Goal: Information Seeking & Learning: Learn about a topic

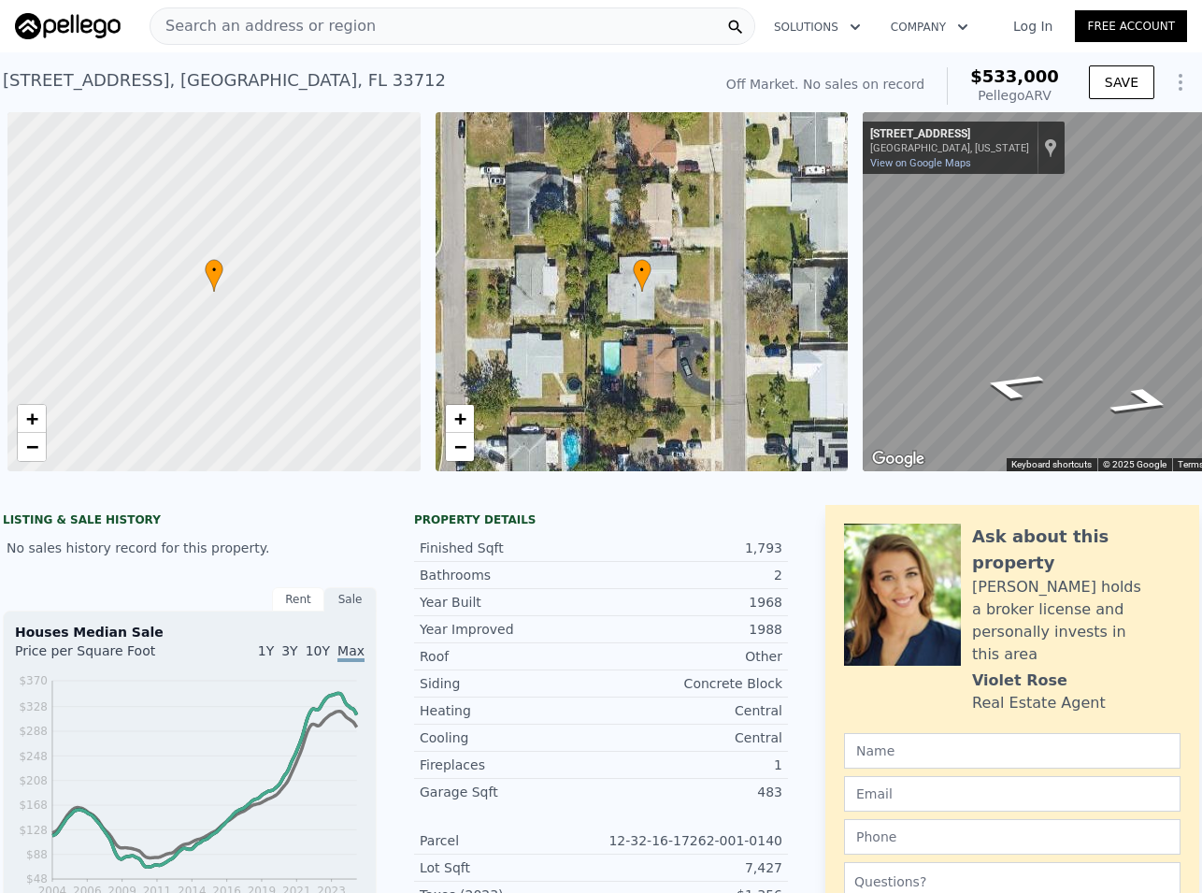
scroll to position [0, 449]
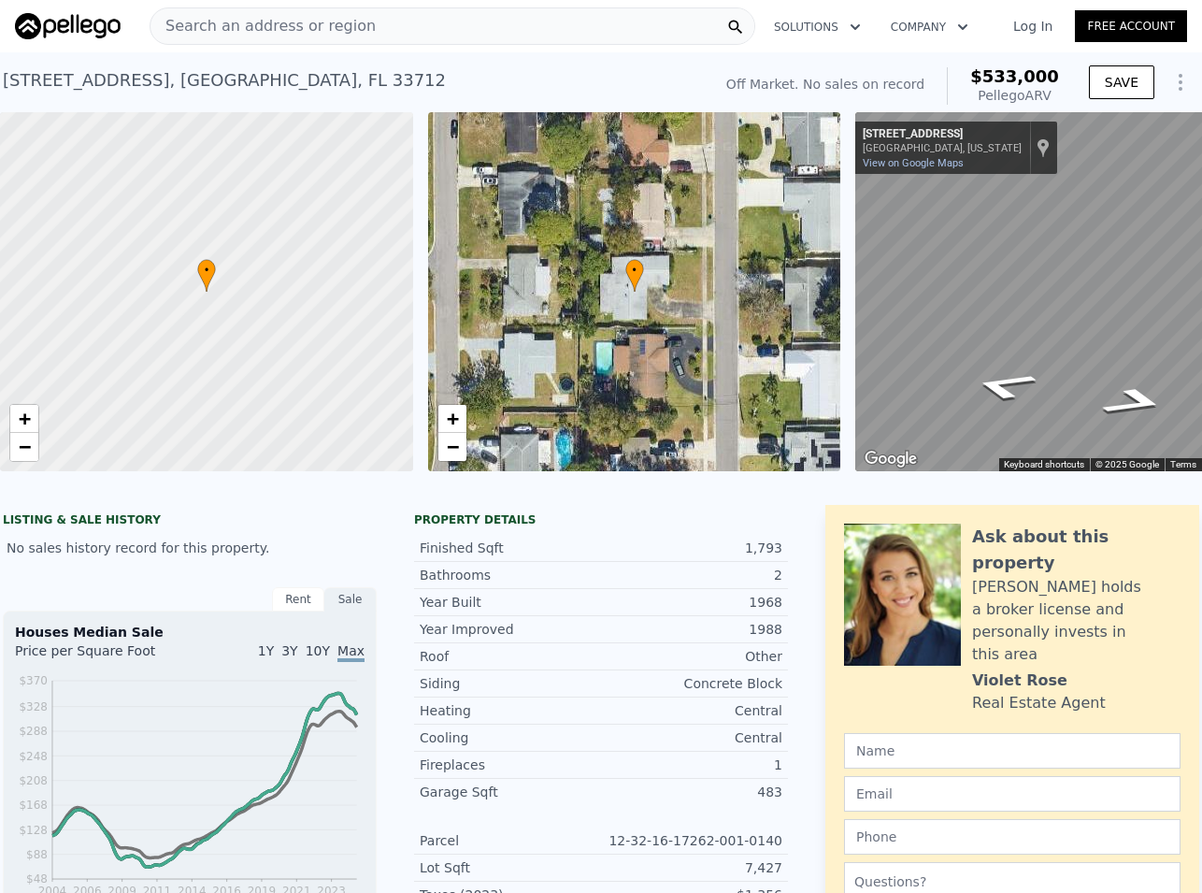
click at [226, 27] on span "Search an address or region" at bounding box center [263, 26] width 225 height 22
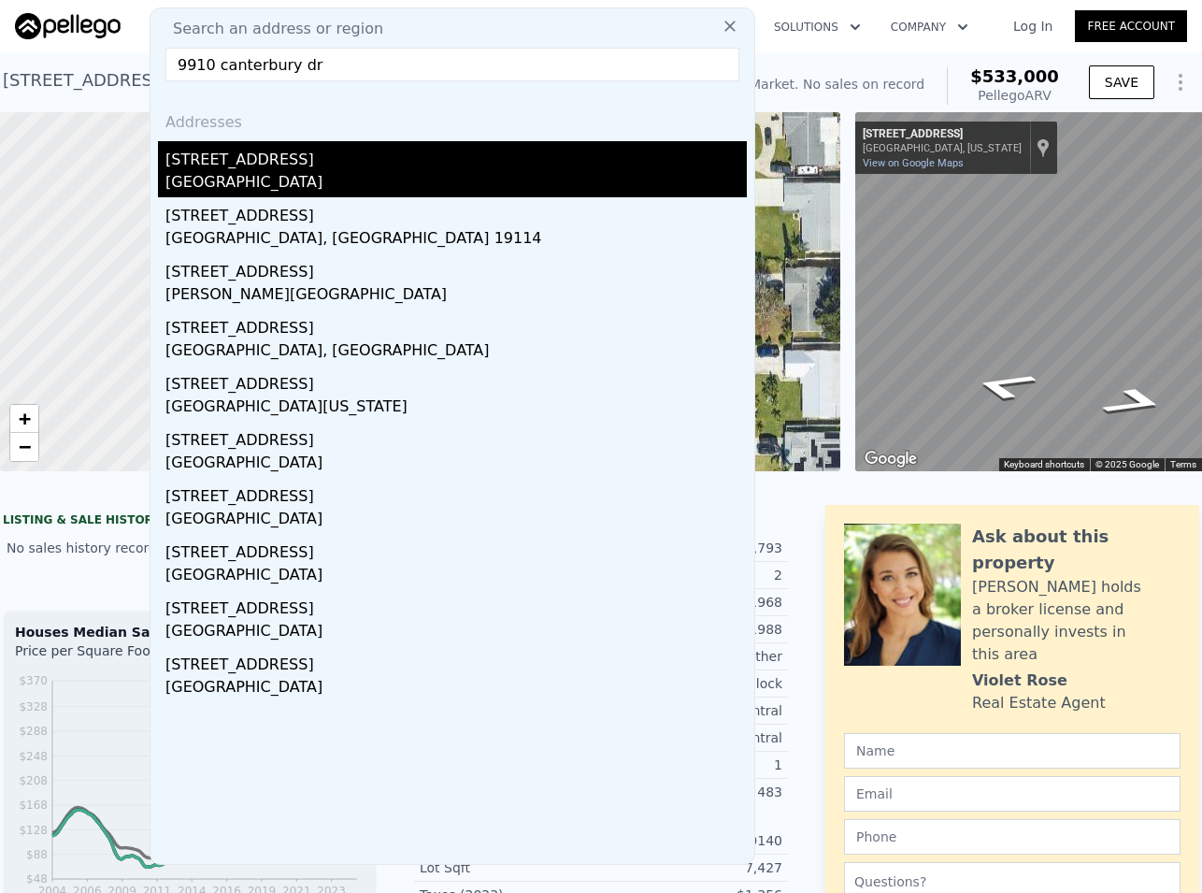
type input "9910 canterbury dr"
click at [254, 172] on div "[GEOGRAPHIC_DATA]" at bounding box center [456, 184] width 582 height 26
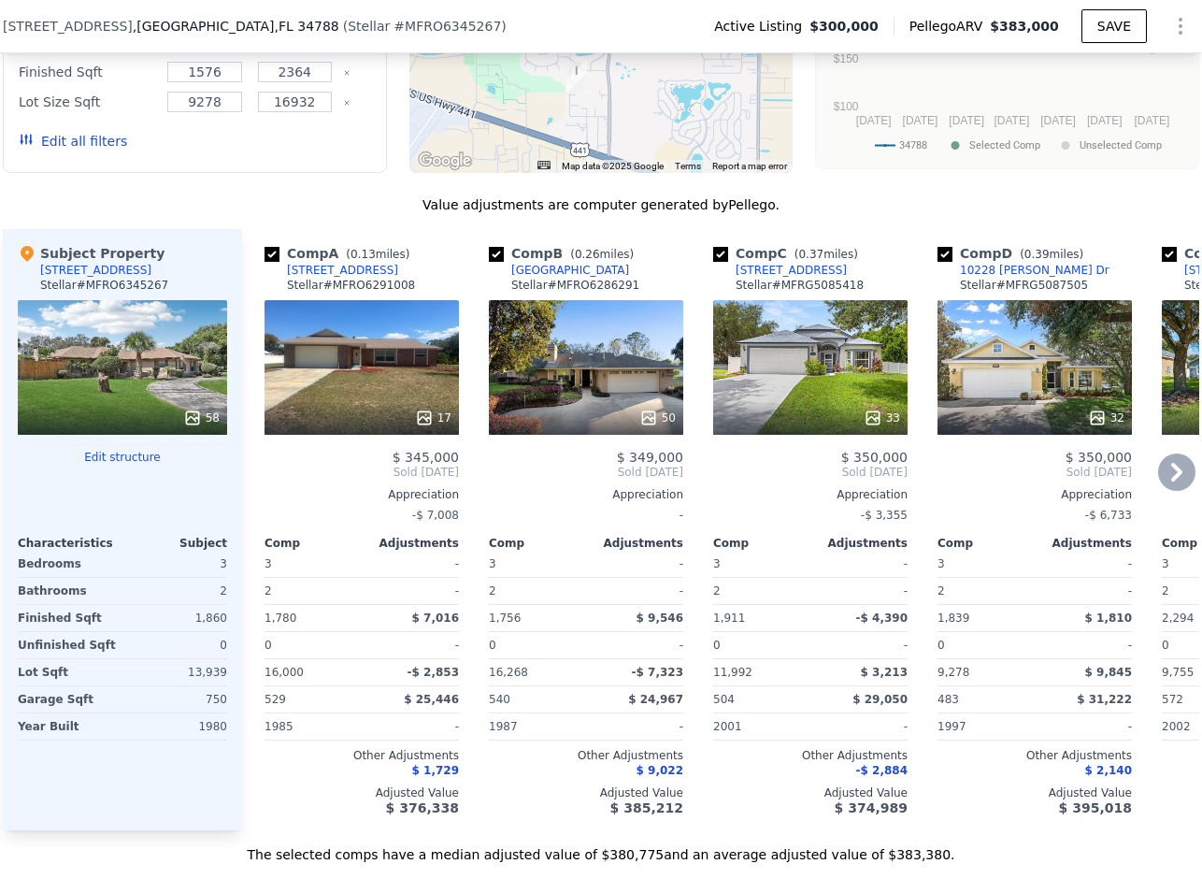
scroll to position [1959, 0]
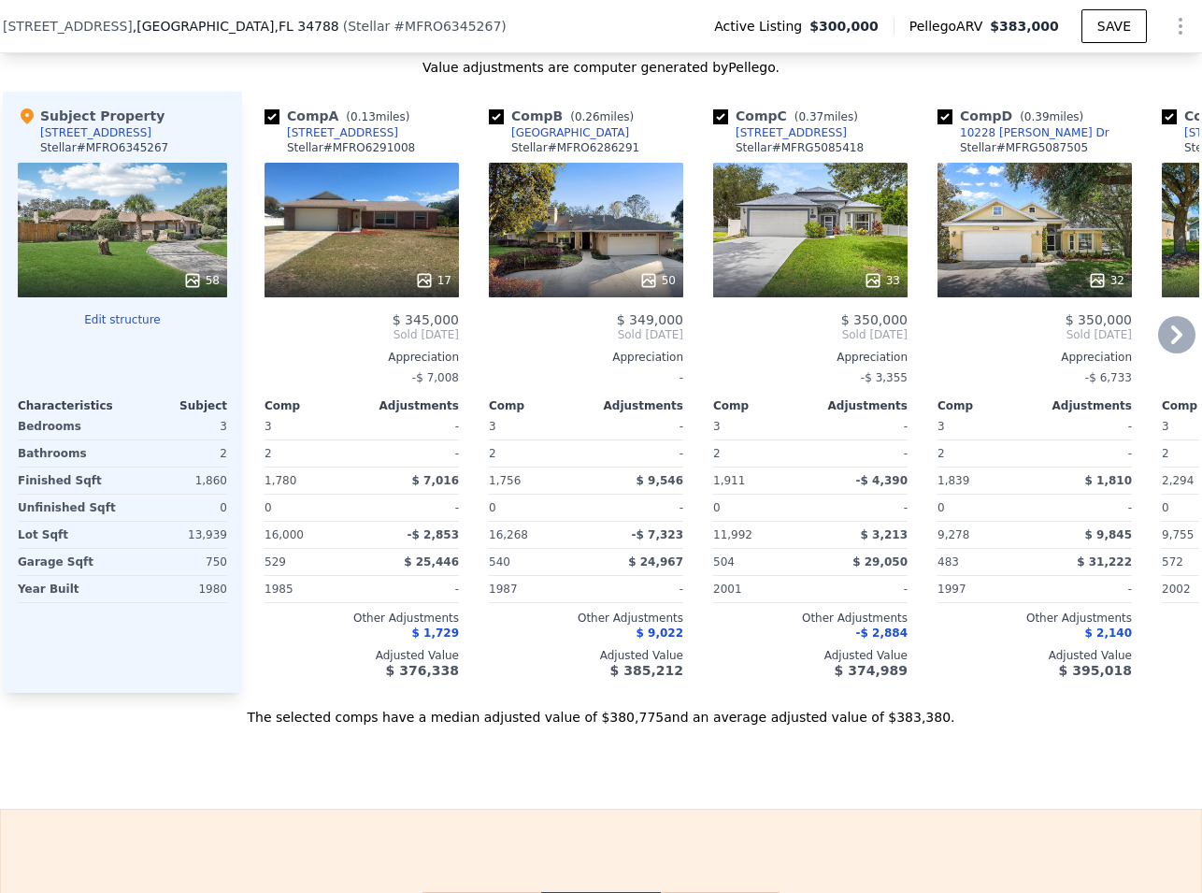
click at [1174, 353] on icon at bounding box center [1176, 334] width 37 height 37
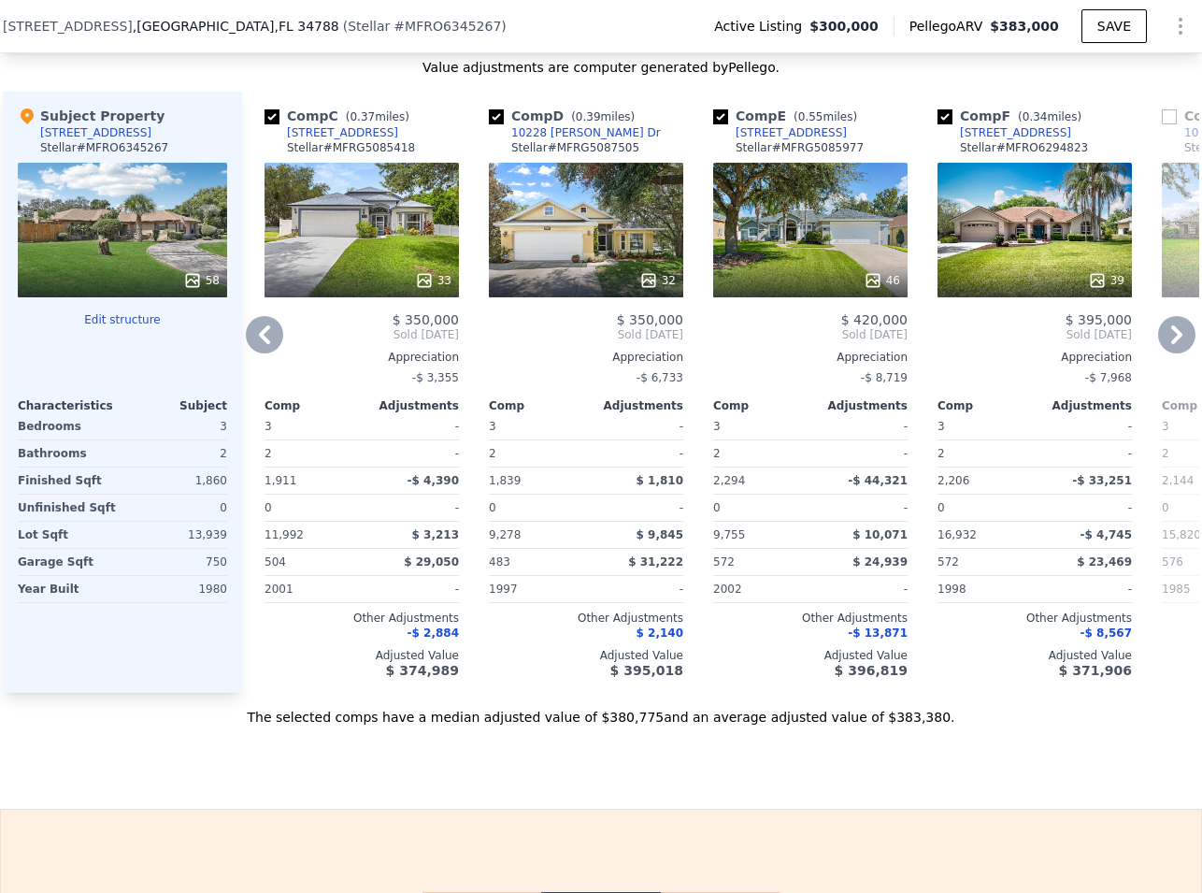
click at [1172, 353] on icon at bounding box center [1176, 334] width 37 height 37
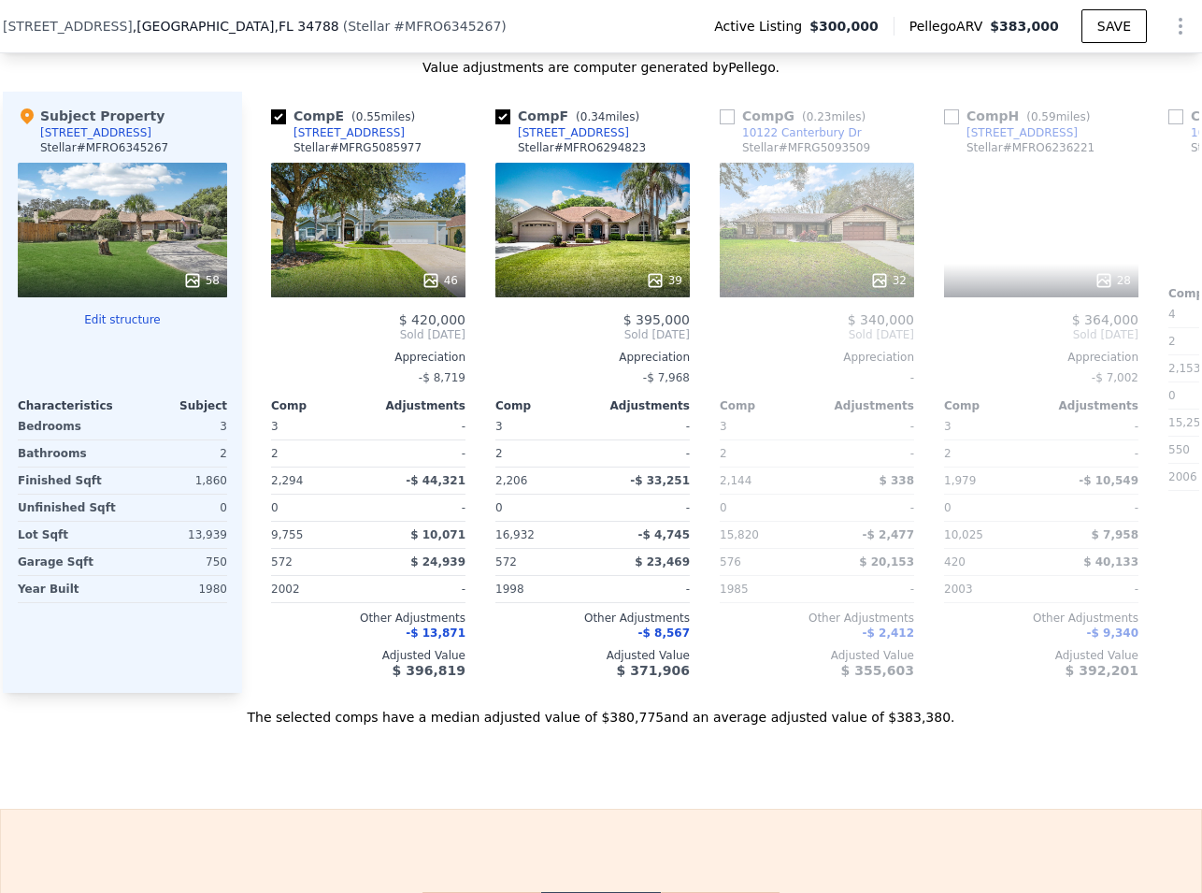
scroll to position [0, 898]
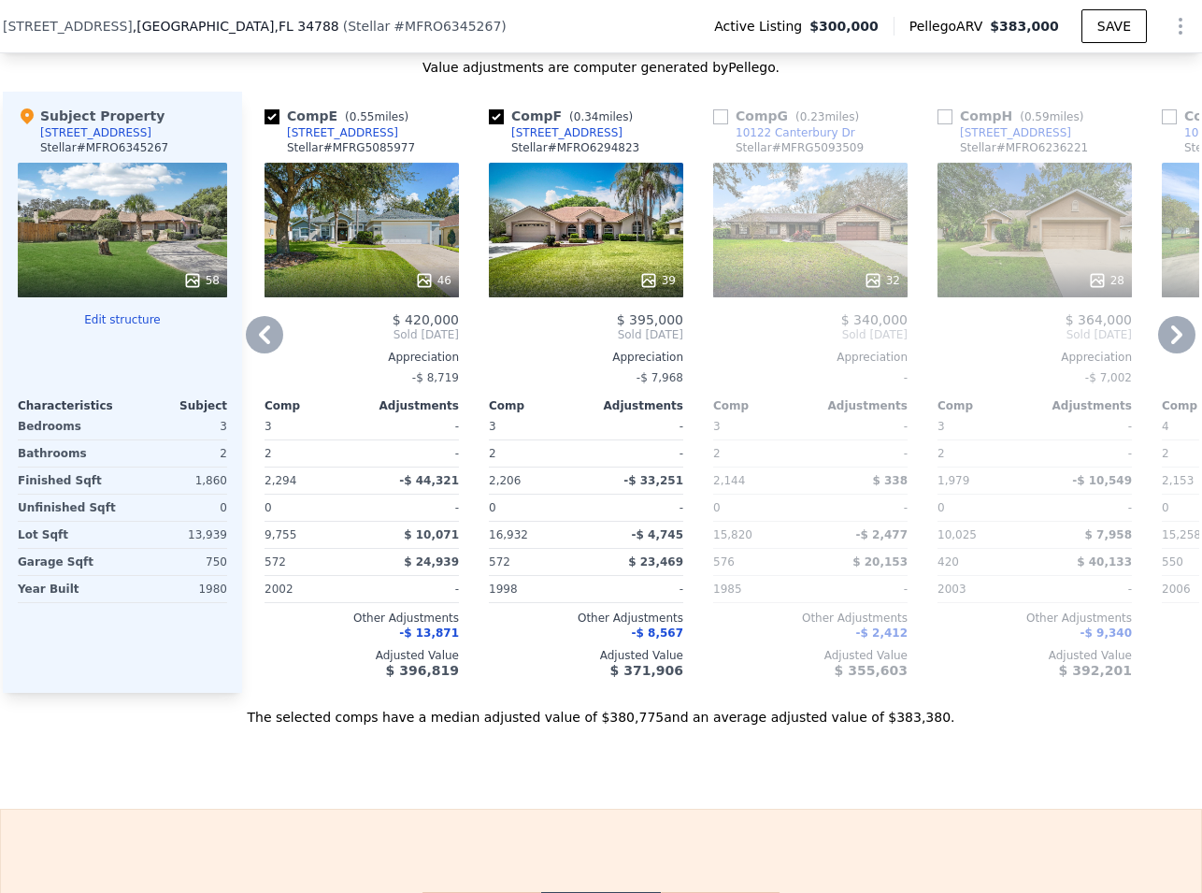
click at [264, 353] on icon at bounding box center [264, 334] width 37 height 37
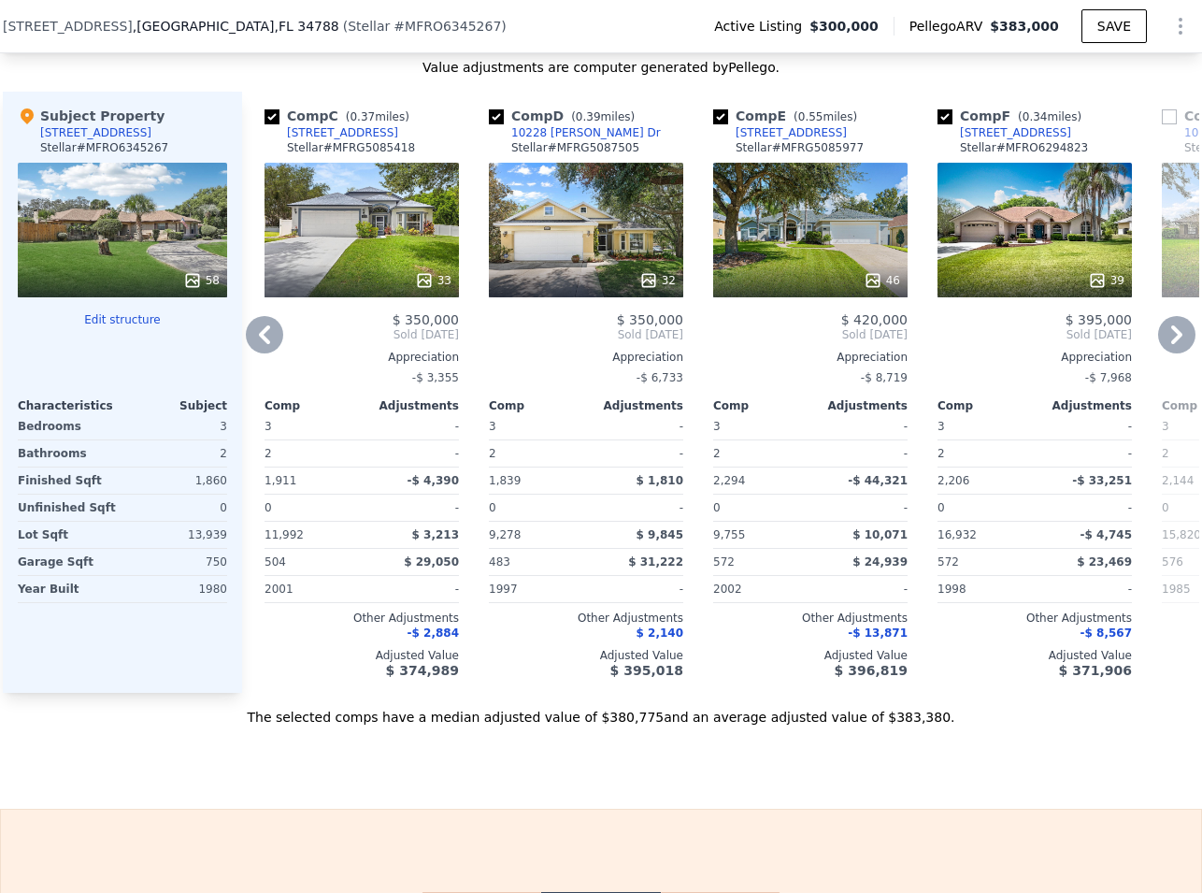
click at [266, 349] on icon at bounding box center [264, 334] width 37 height 37
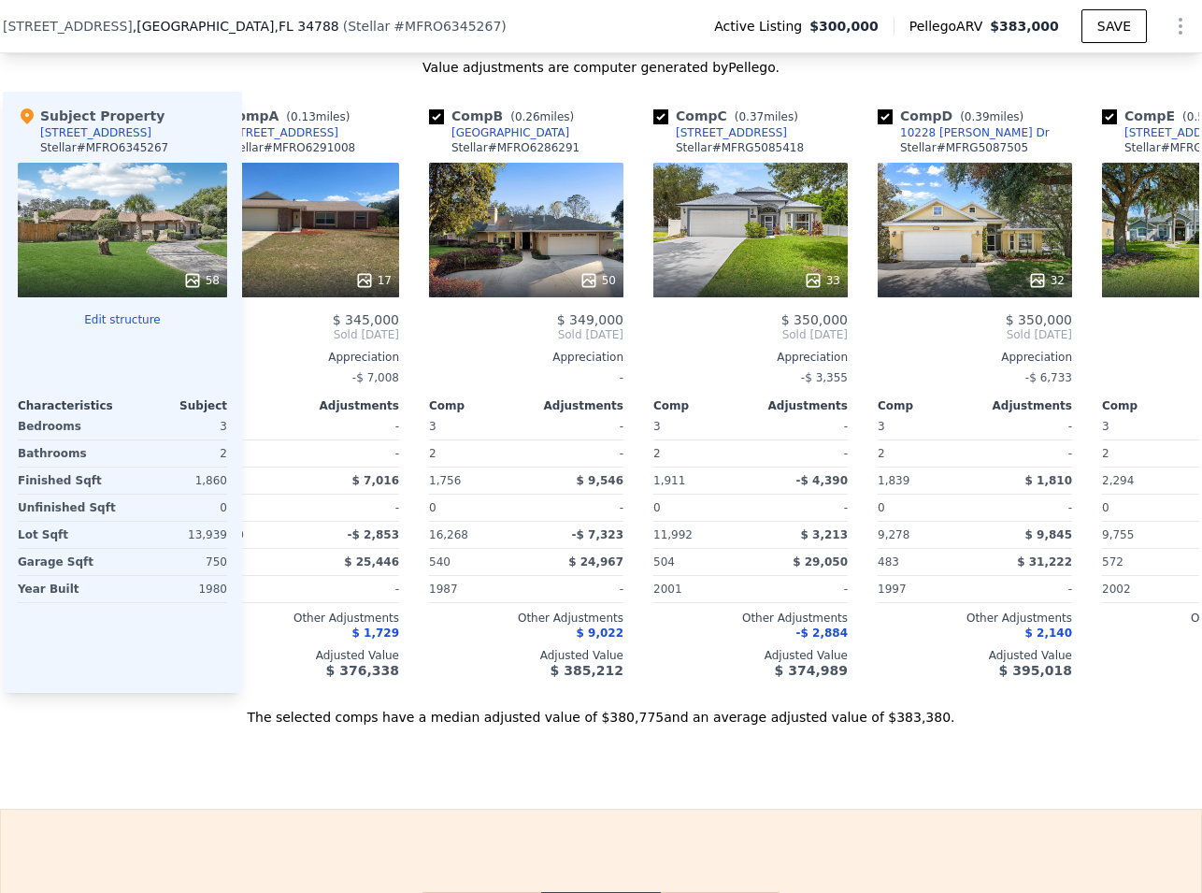
scroll to position [0, 0]
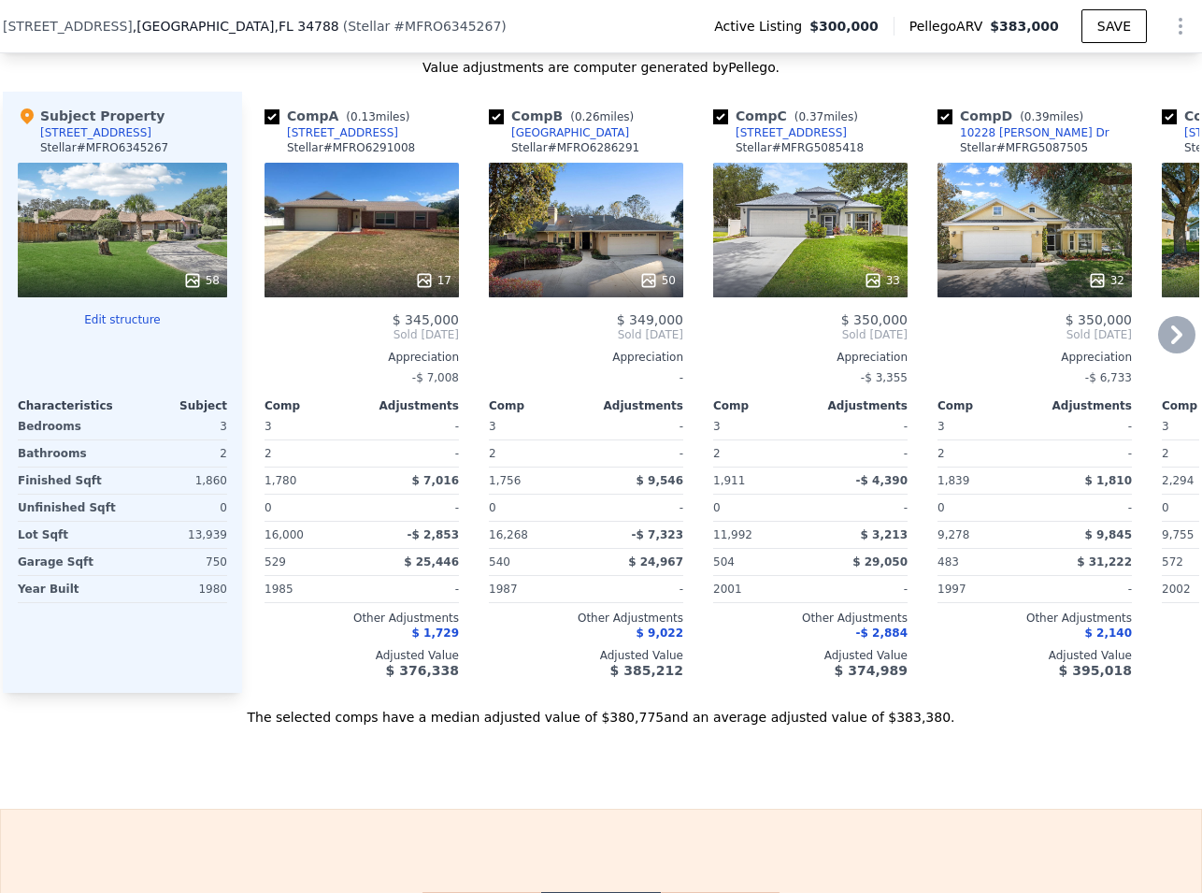
click at [548, 274] on div "50" at bounding box center [586, 230] width 194 height 135
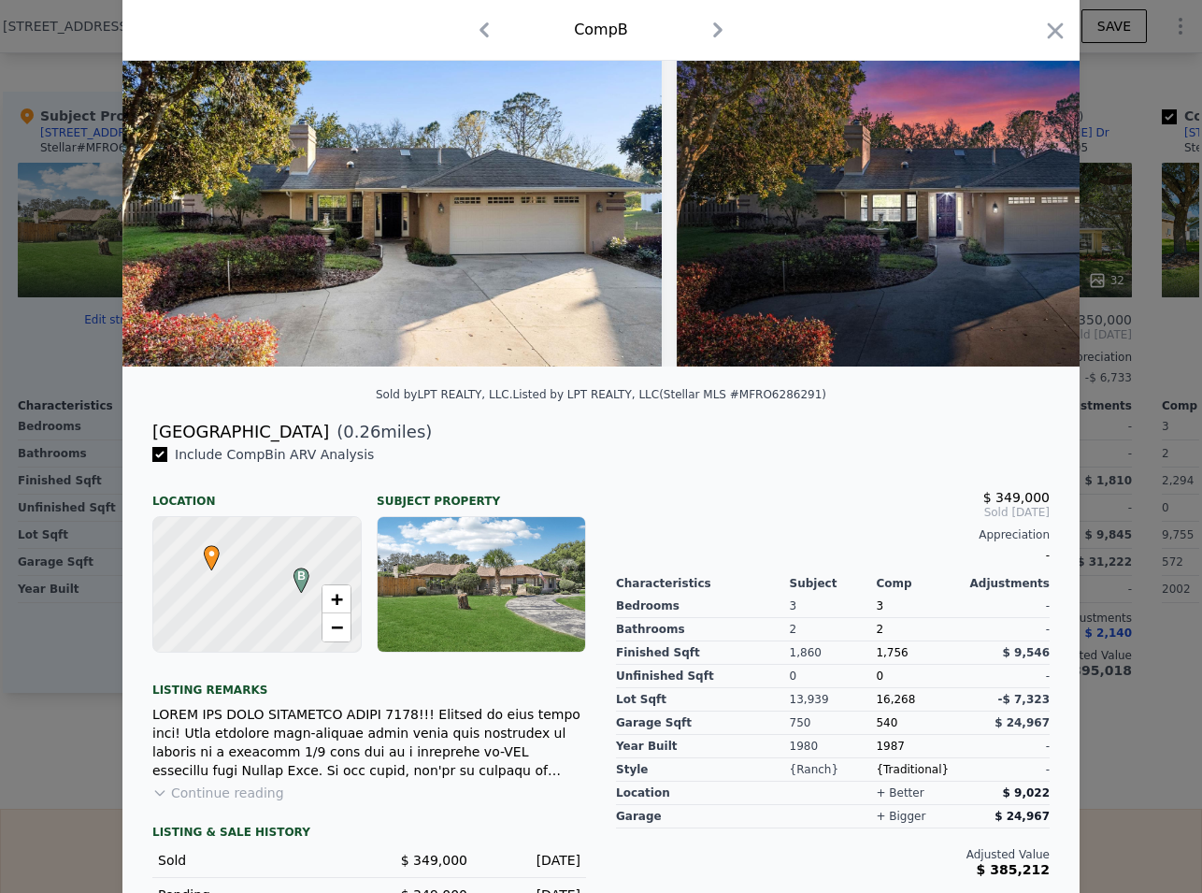
scroll to position [196, 0]
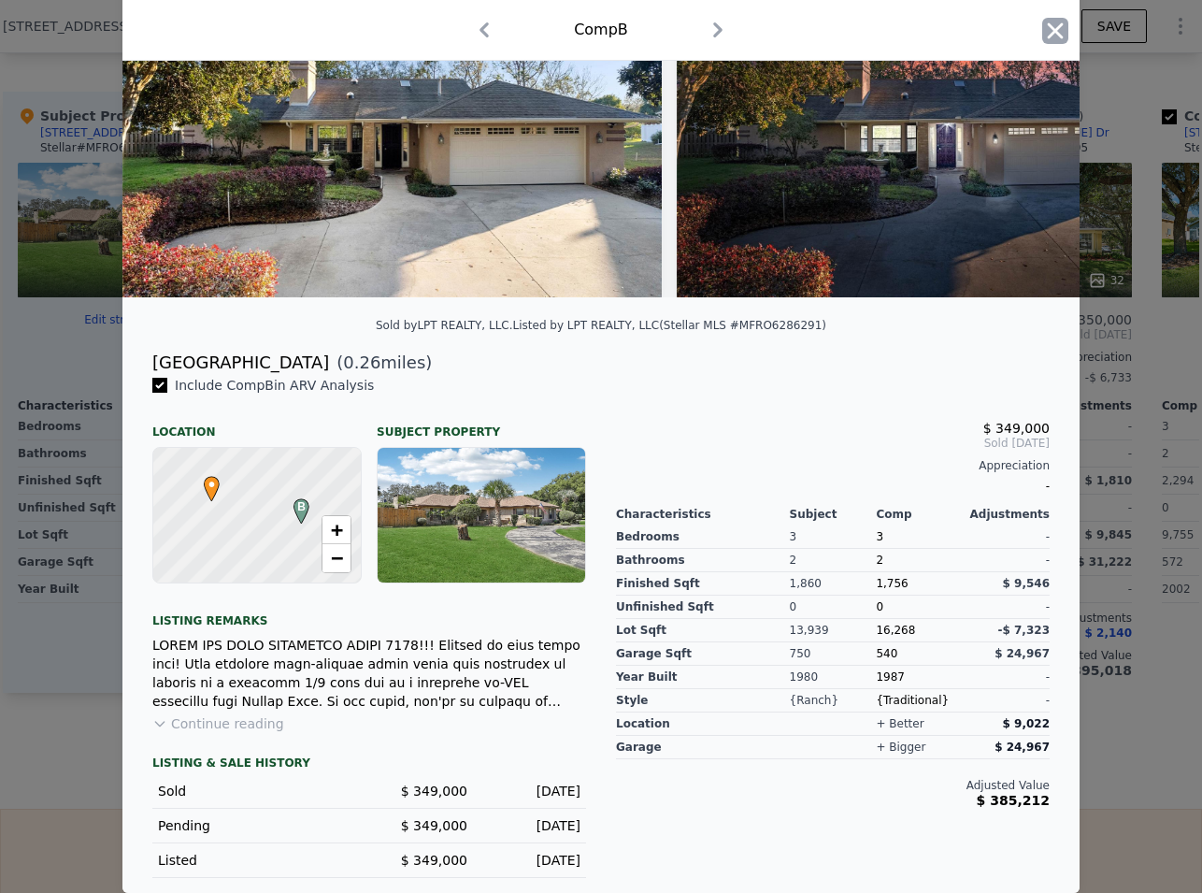
click at [1046, 36] on icon "button" at bounding box center [1055, 31] width 26 height 26
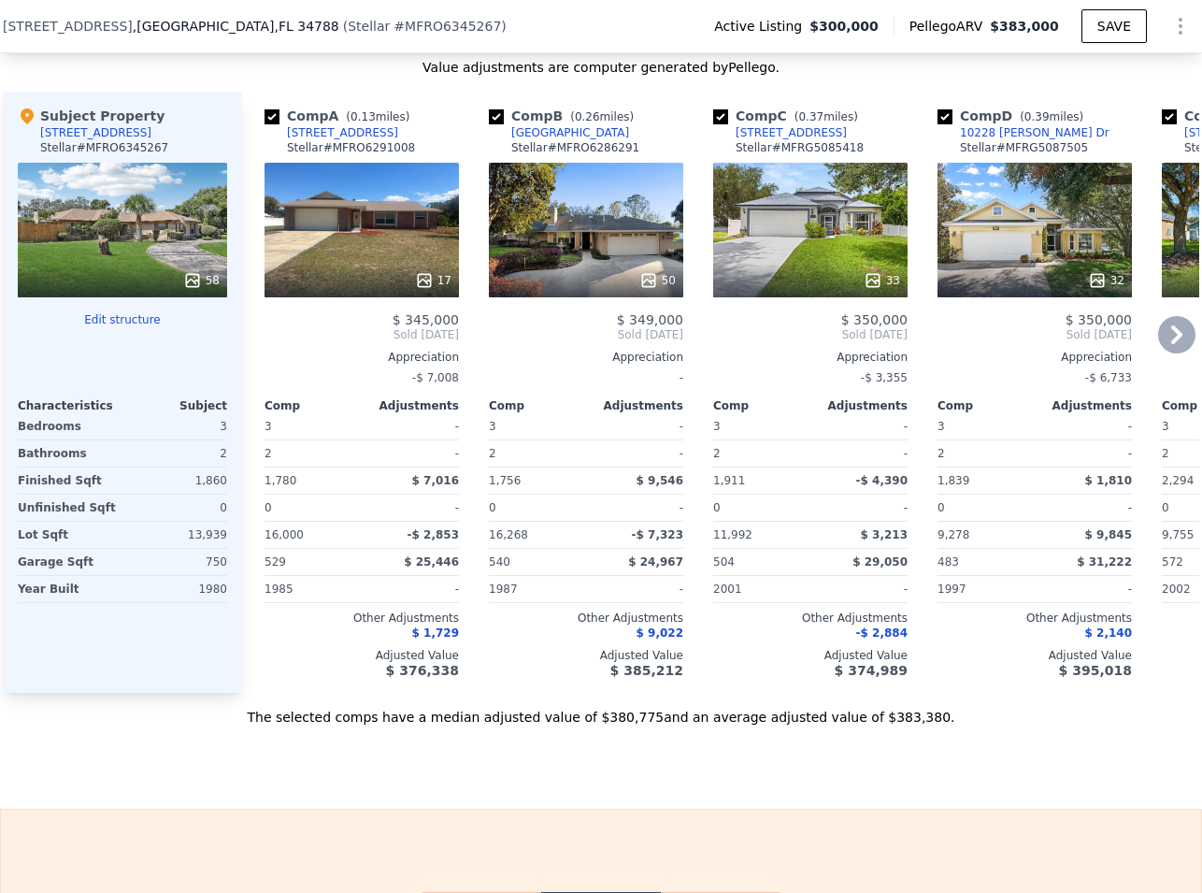
scroll to position [1962, 0]
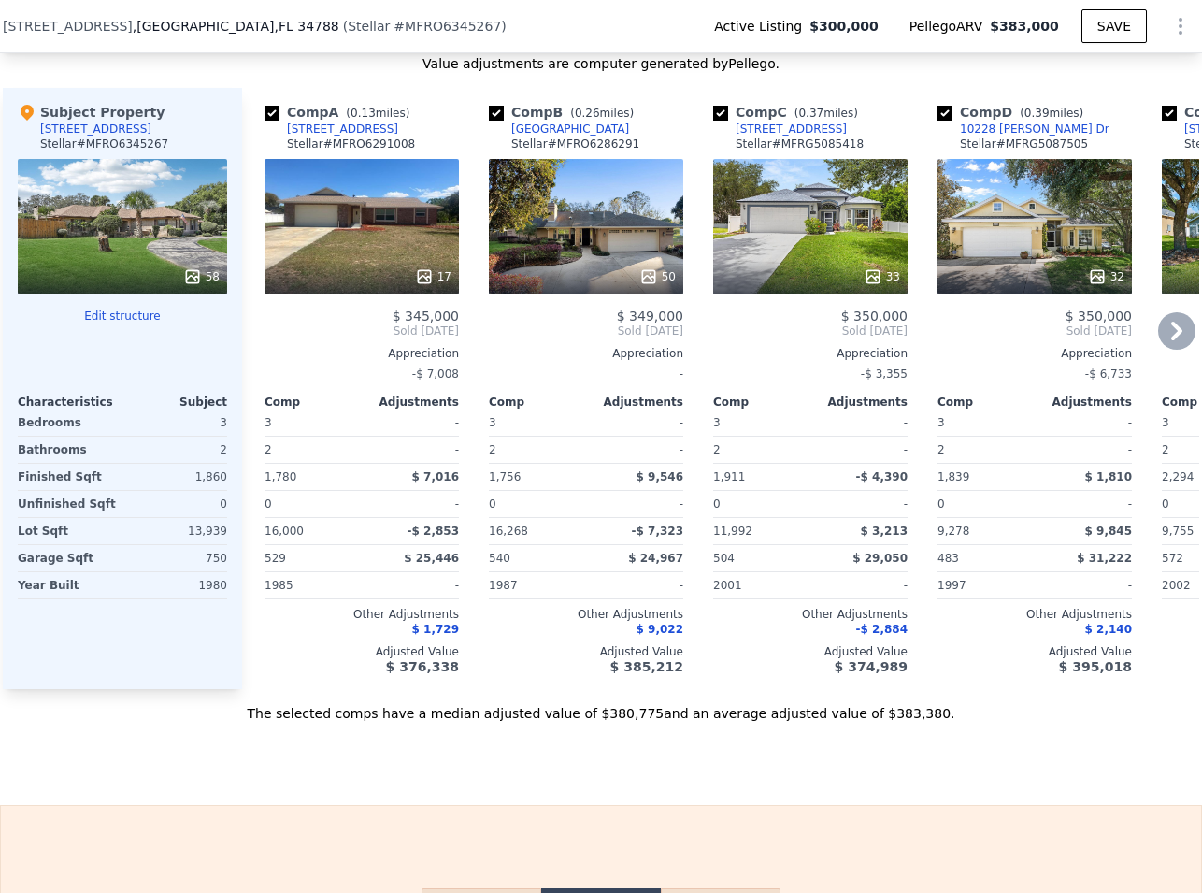
click at [369, 257] on div "17" at bounding box center [362, 226] width 194 height 135
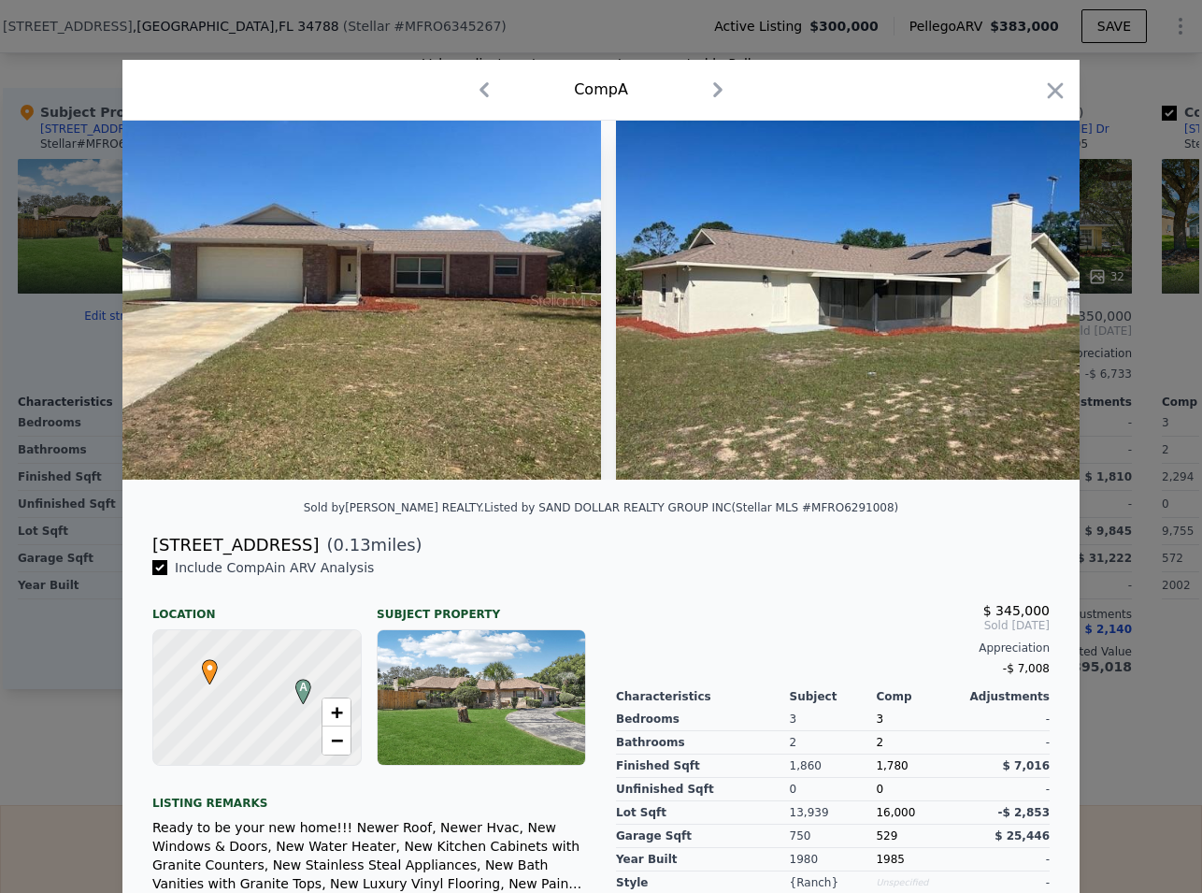
scroll to position [162, 0]
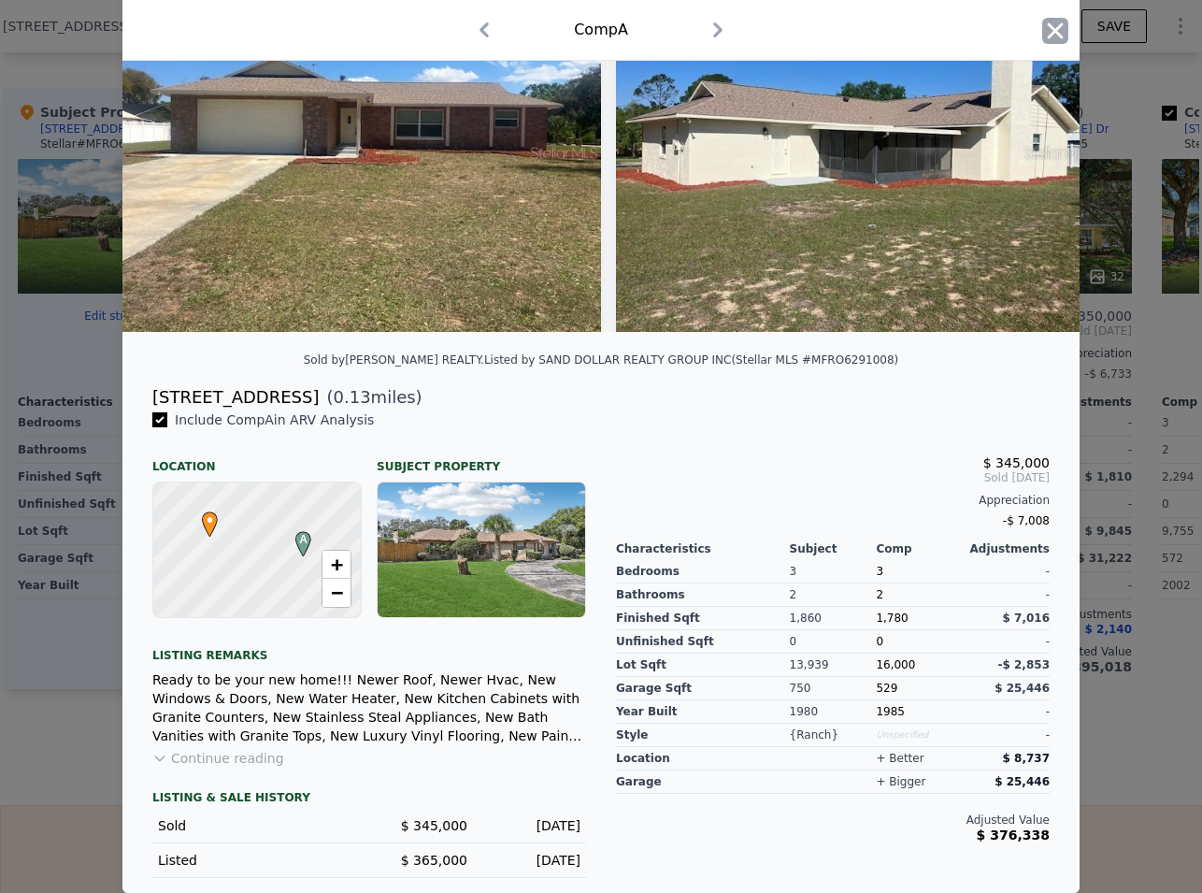
click at [1050, 38] on icon "button" at bounding box center [1055, 31] width 26 height 26
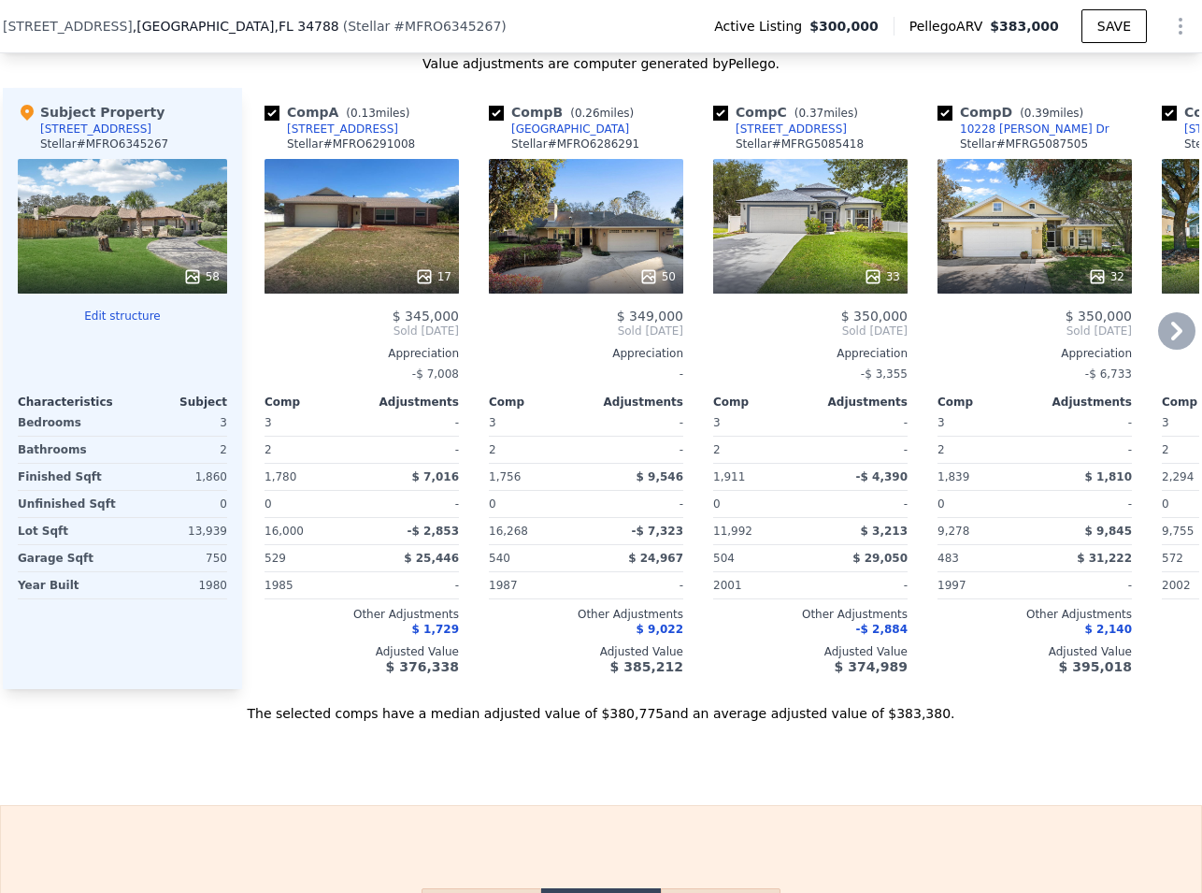
click at [1027, 282] on div "32" at bounding box center [1035, 276] width 179 height 19
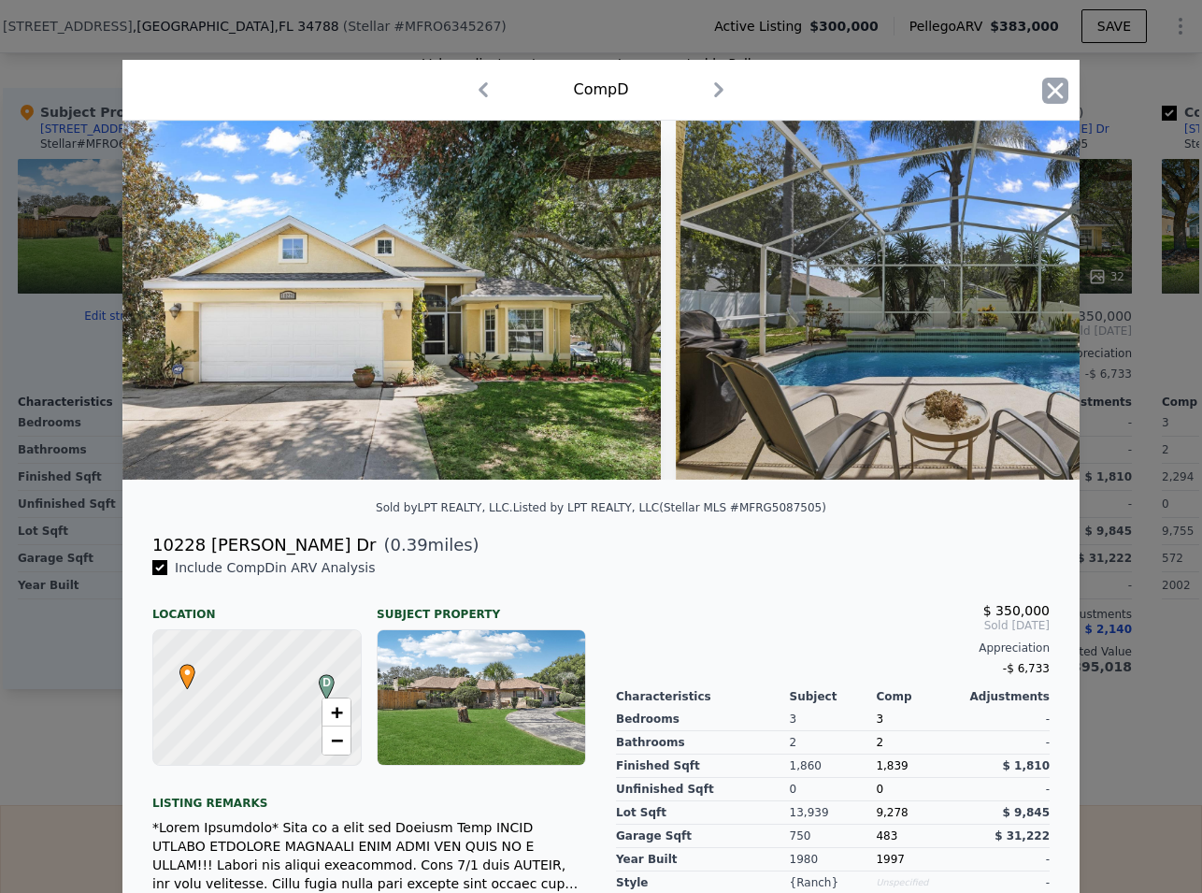
click at [1043, 79] on icon "button" at bounding box center [1055, 91] width 26 height 26
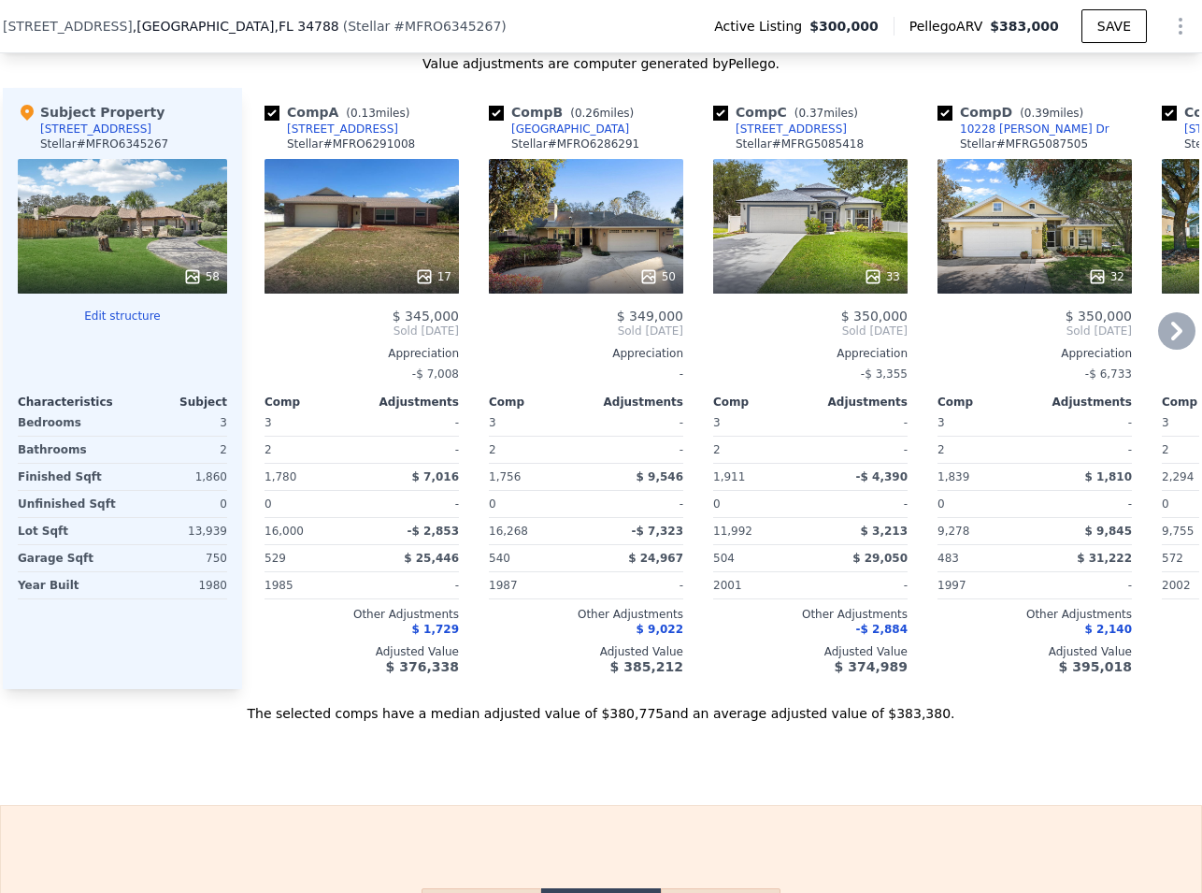
click at [803, 237] on div "33" at bounding box center [810, 226] width 194 height 135
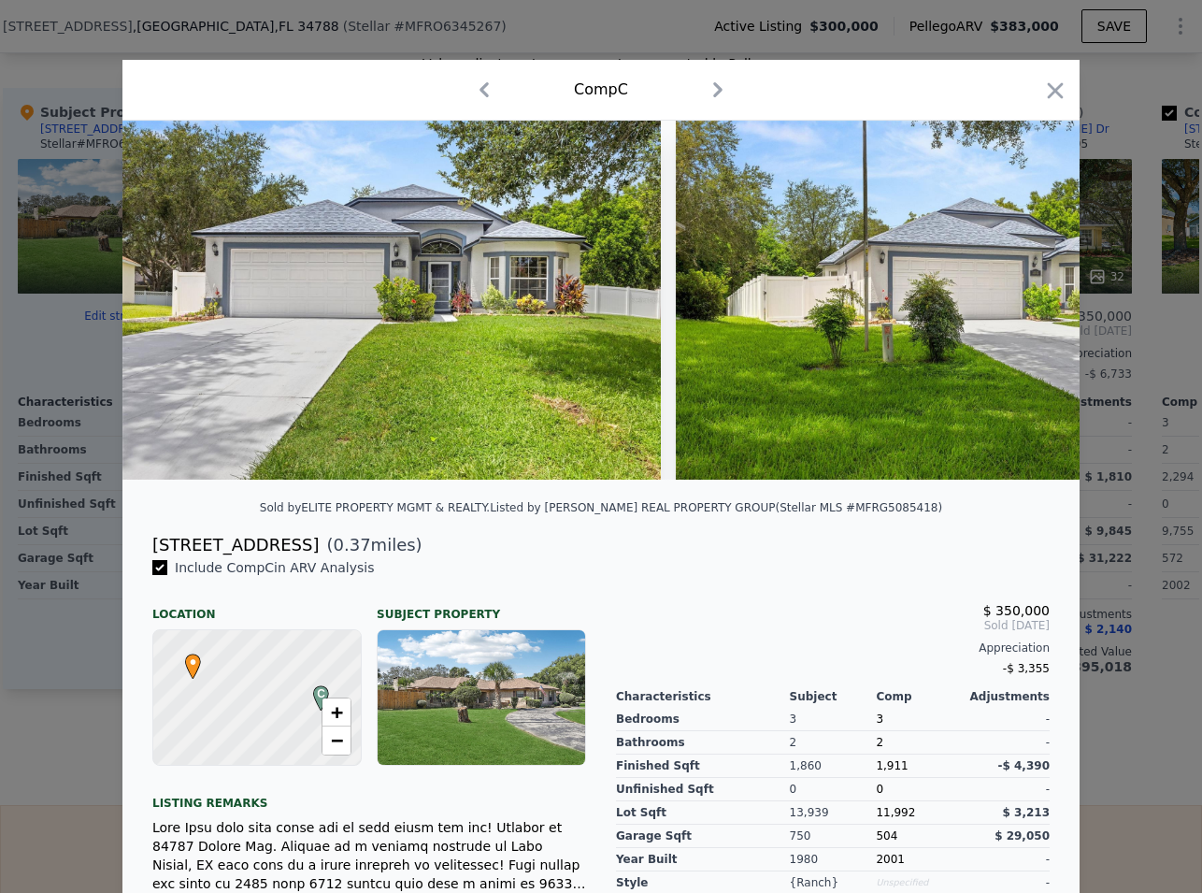
click at [393, 352] on img at bounding box center [391, 300] width 539 height 359
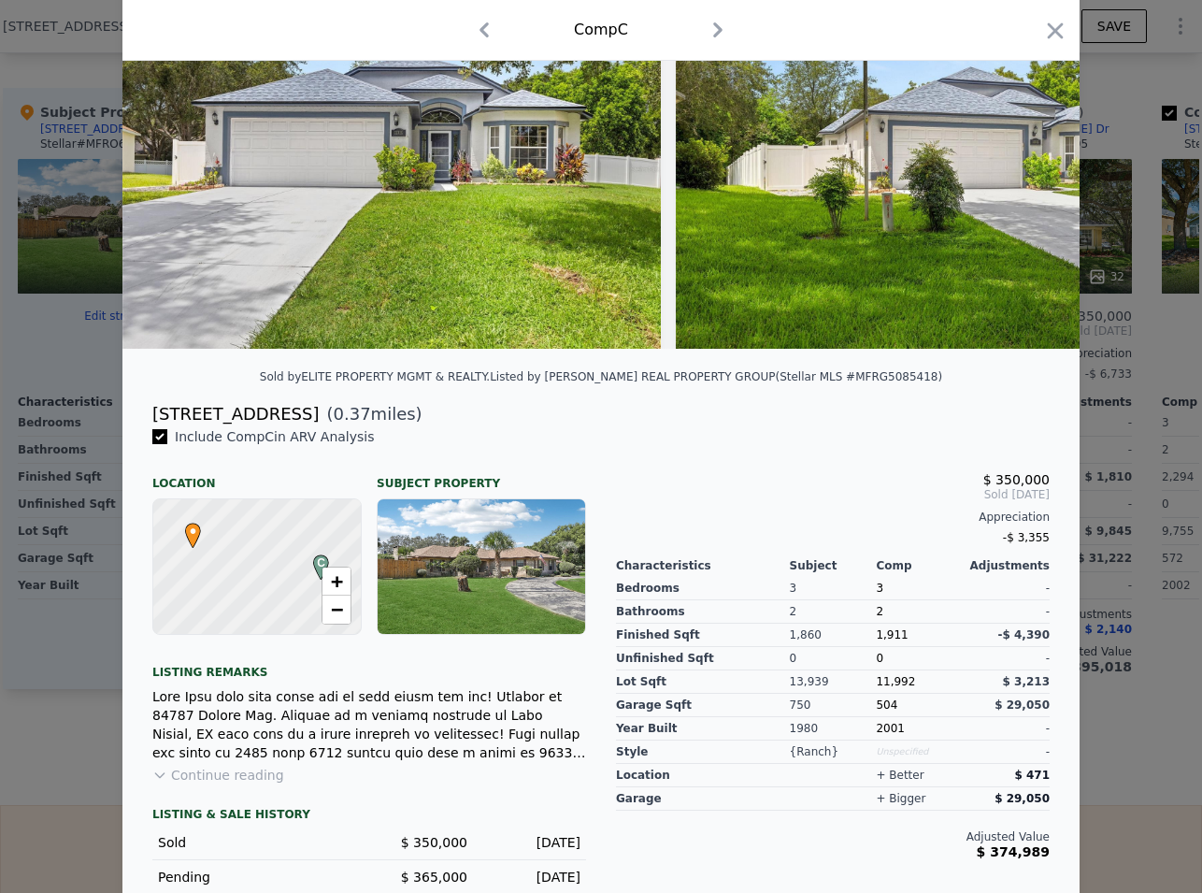
scroll to position [225, 0]
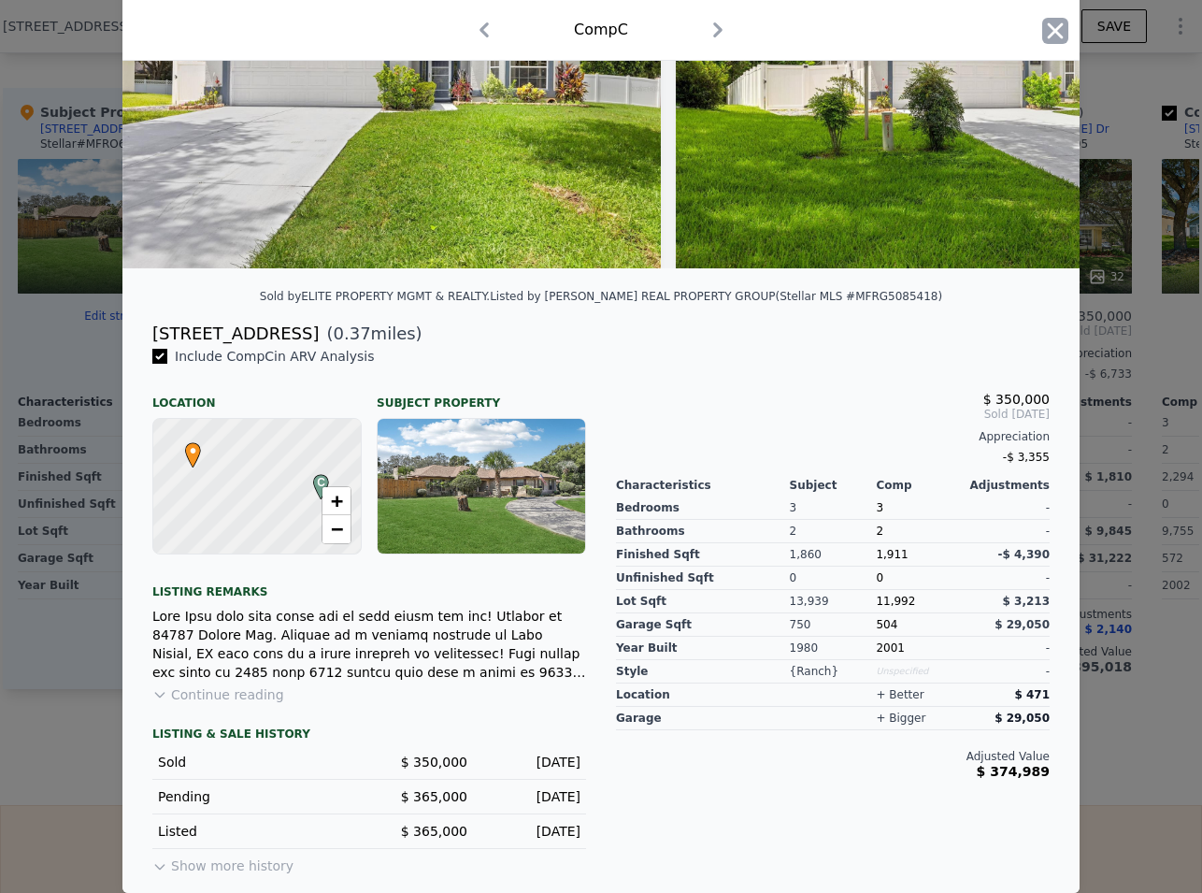
click at [1051, 30] on icon "button" at bounding box center [1056, 30] width 16 height 16
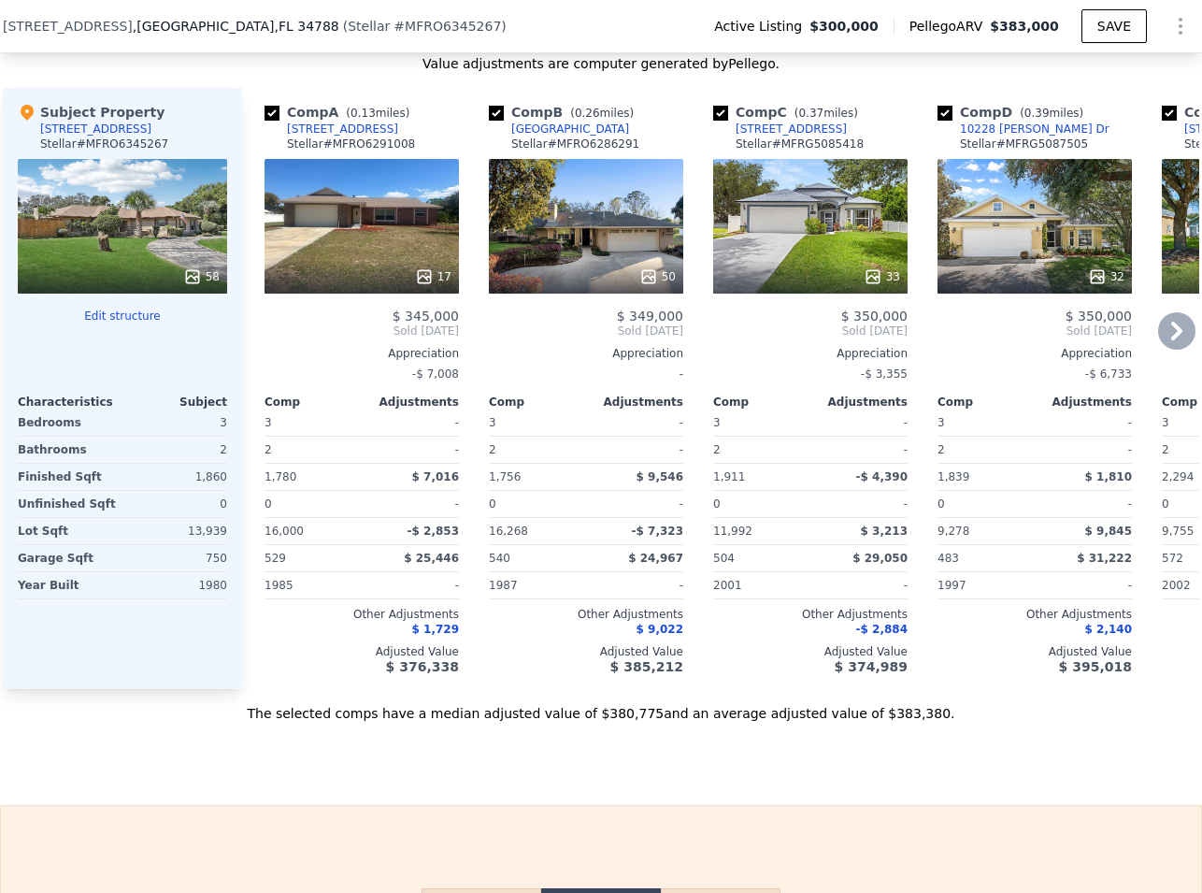
click at [1158, 344] on icon at bounding box center [1176, 330] width 37 height 37
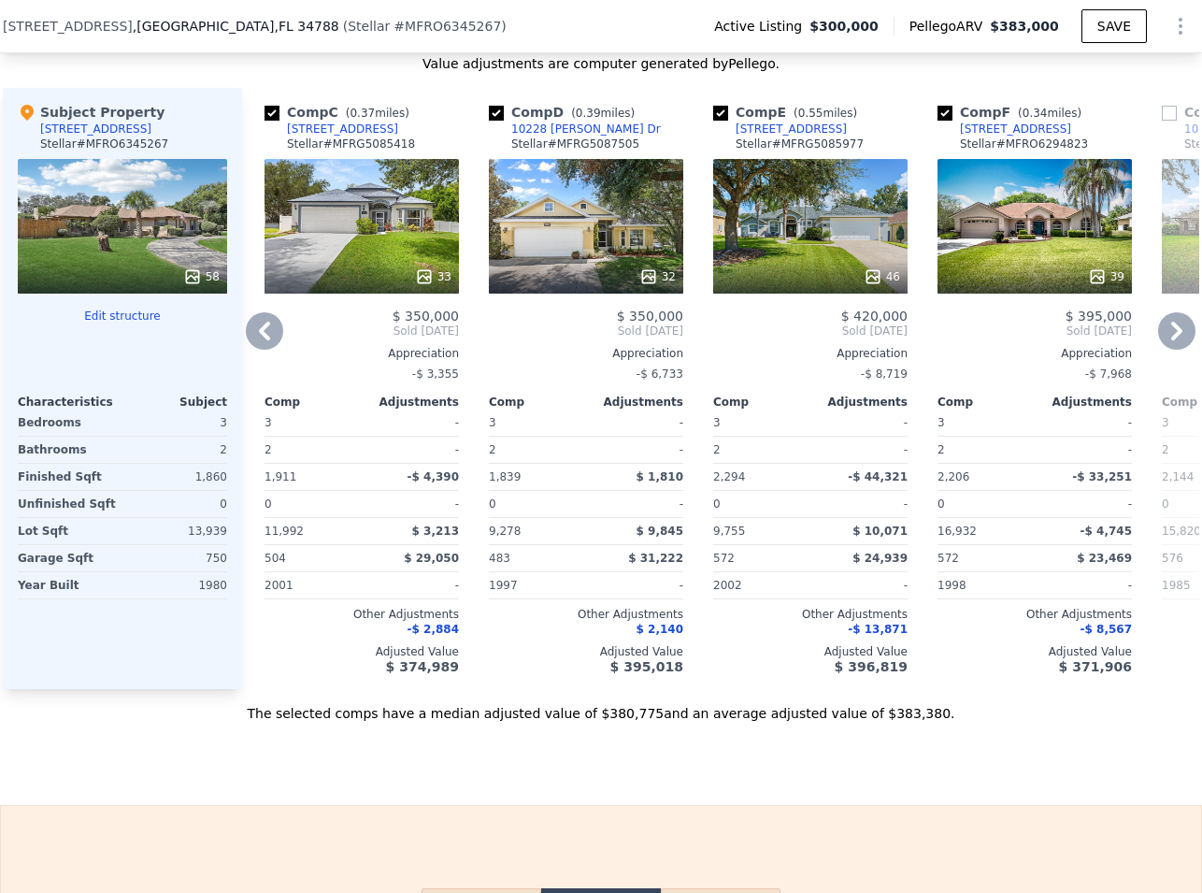
click at [1010, 246] on div "39" at bounding box center [1035, 226] width 194 height 135
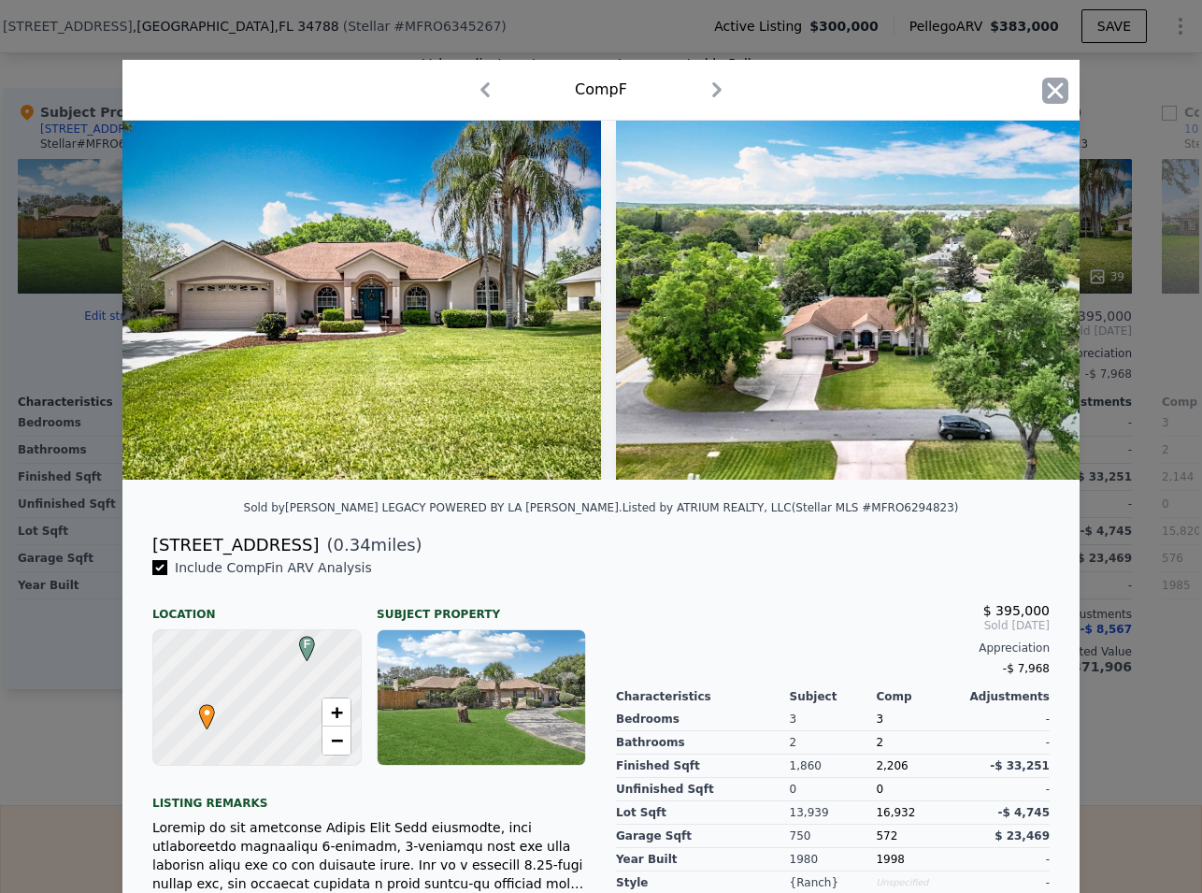
click at [1053, 93] on icon "button" at bounding box center [1055, 91] width 26 height 26
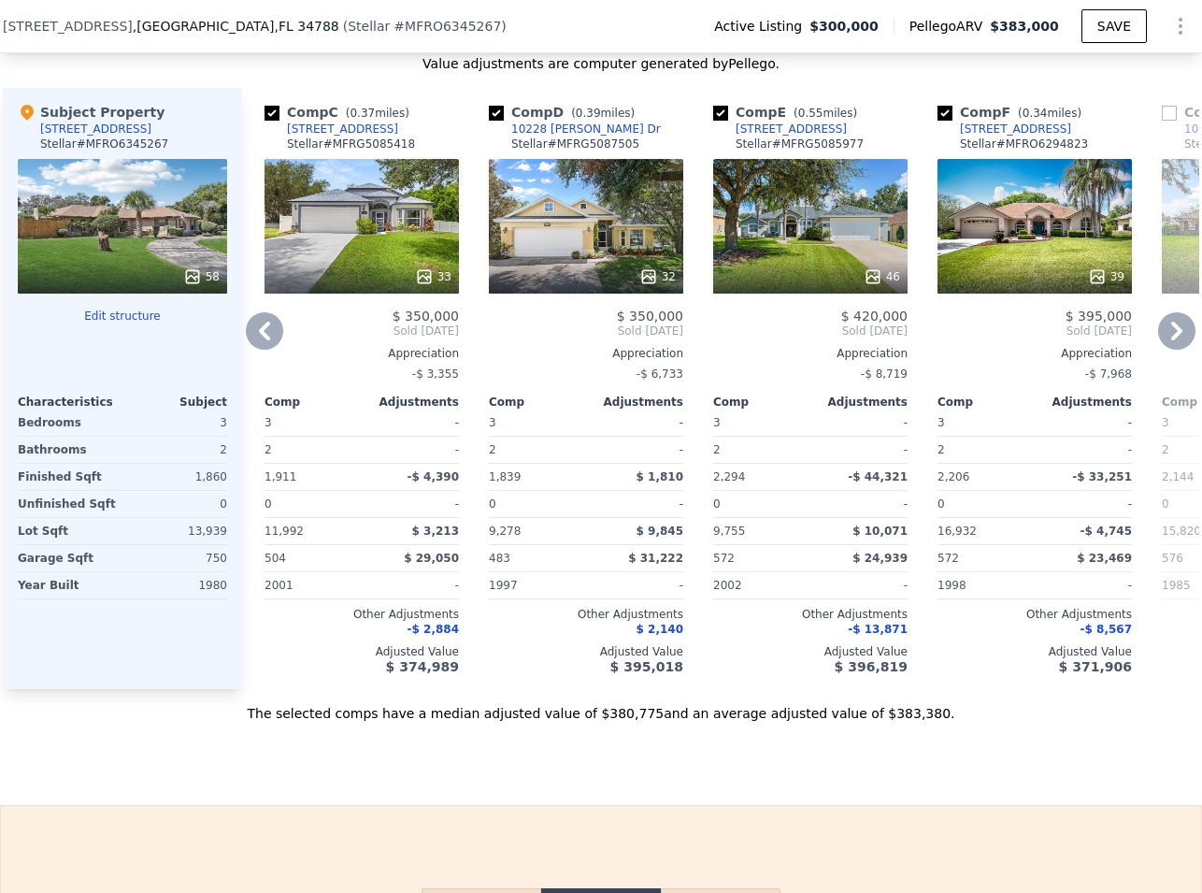
click at [1158, 348] on icon at bounding box center [1176, 330] width 37 height 37
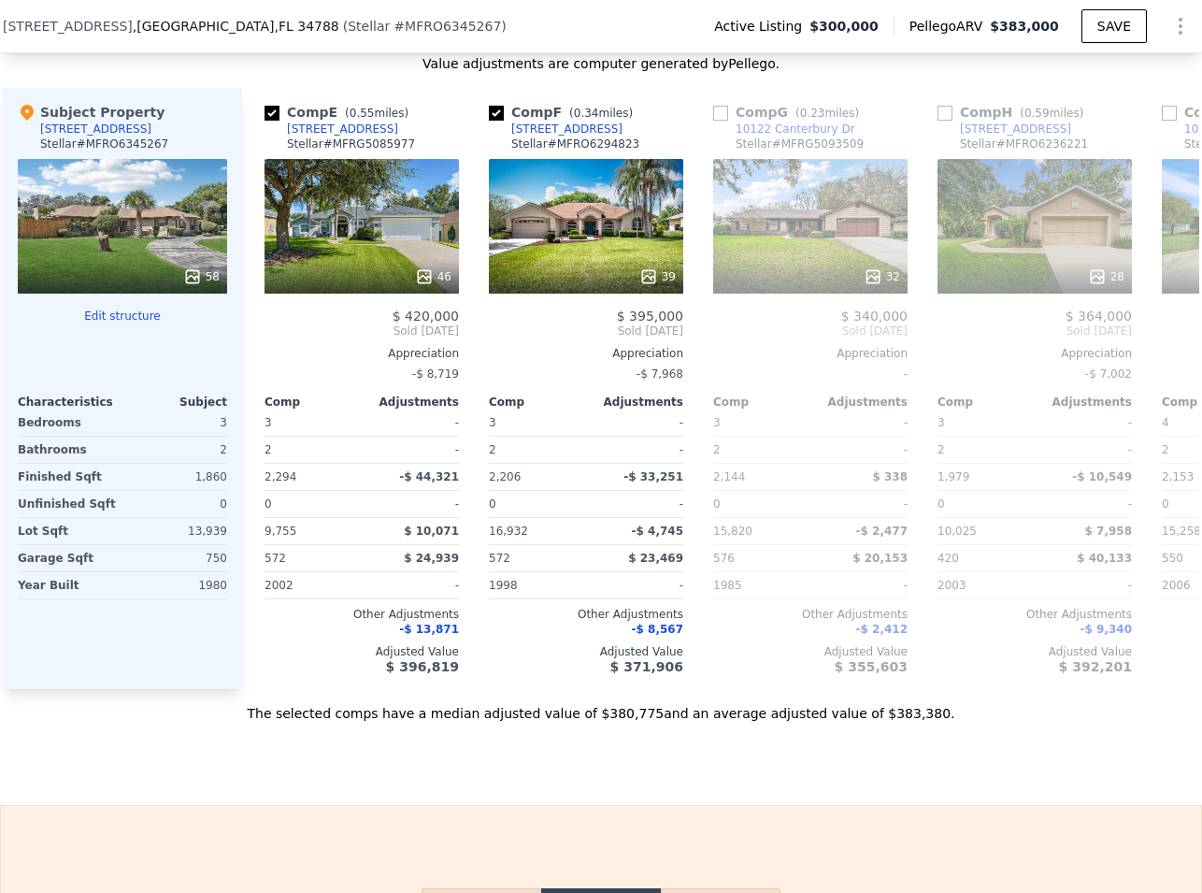
scroll to position [0, 1346]
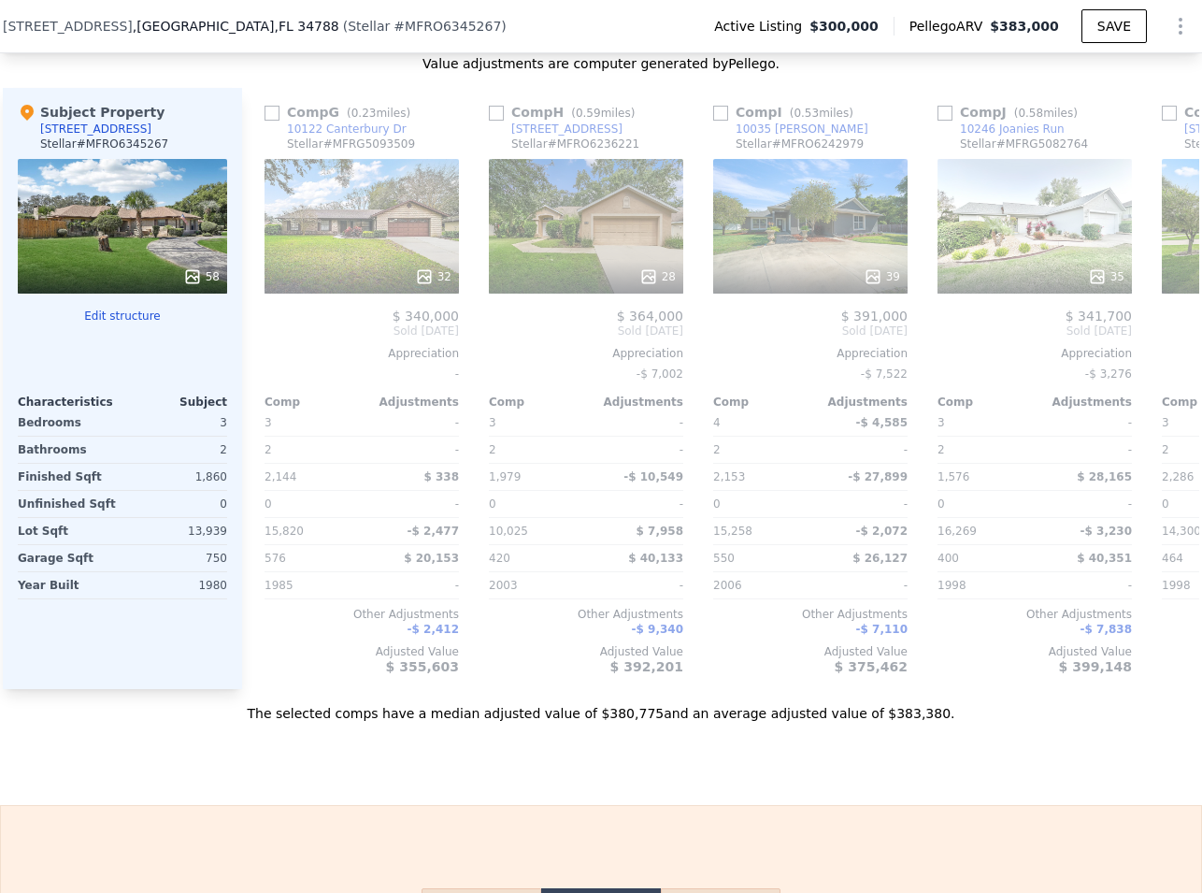
click at [147, 273] on div at bounding box center [122, 277] width 209 height 34
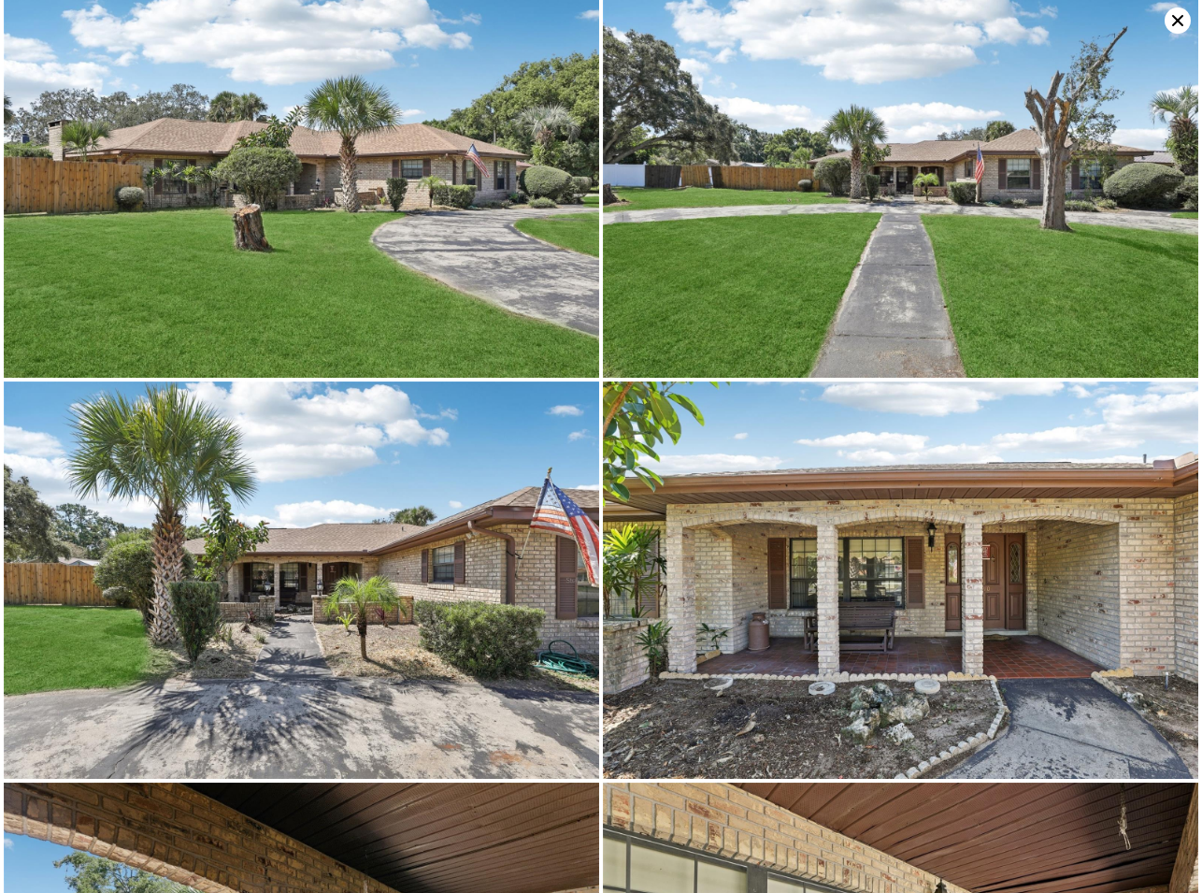
scroll to position [0, 0]
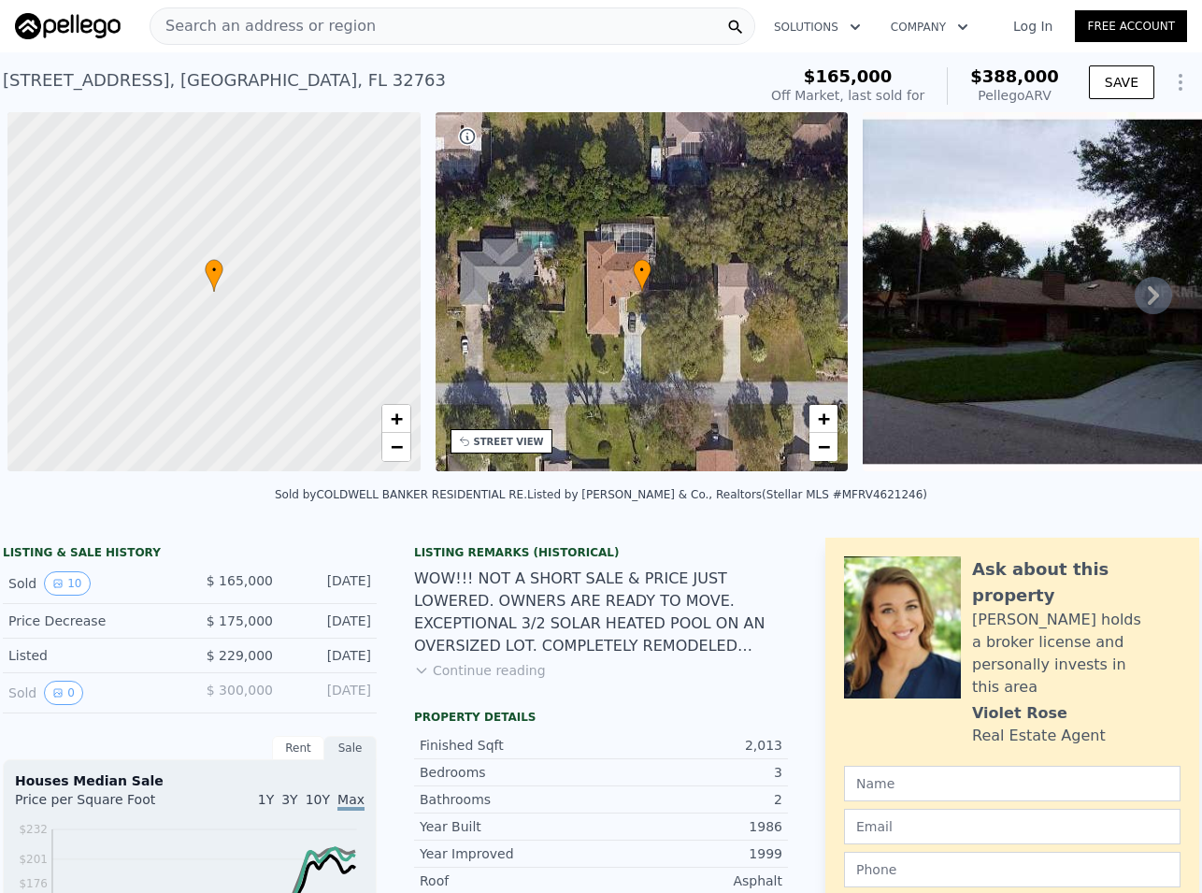
scroll to position [0, 7]
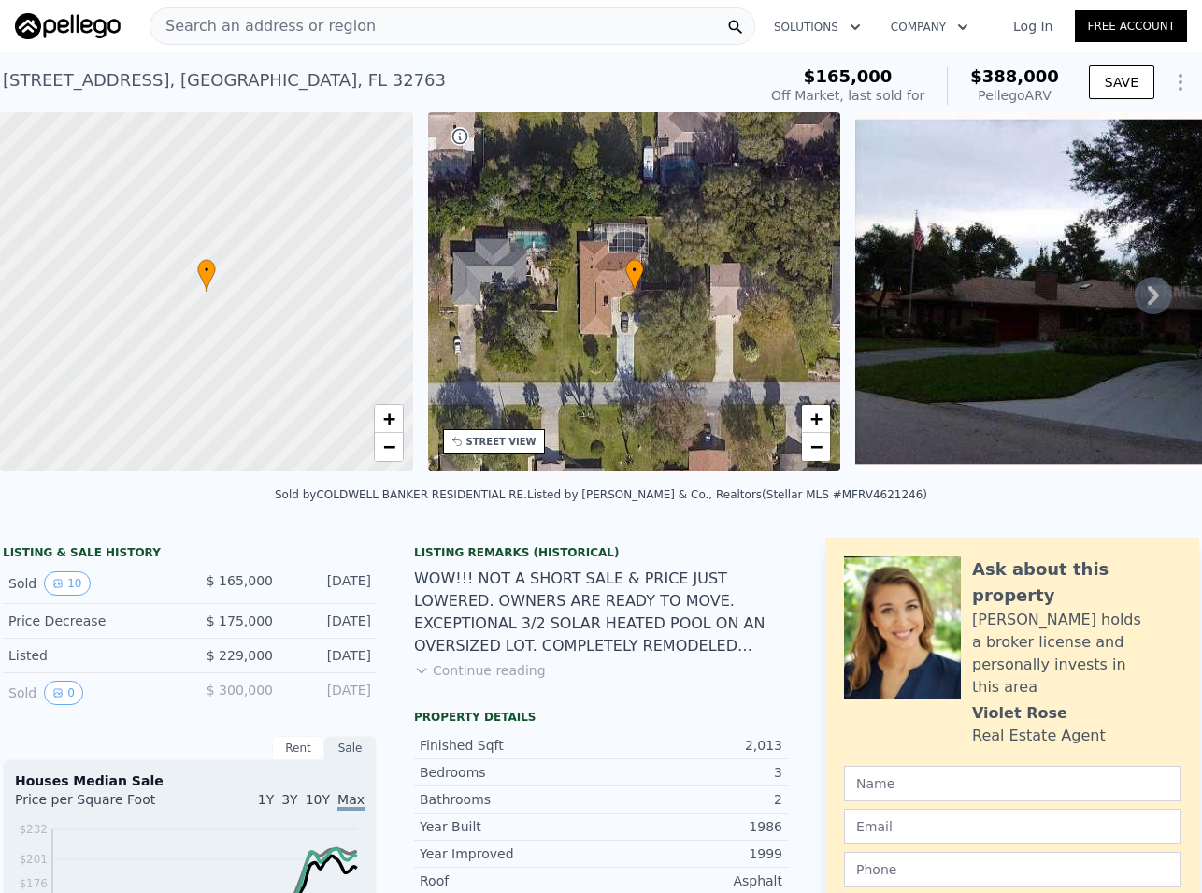
click at [261, 23] on span "Search an address or region" at bounding box center [263, 26] width 225 height 22
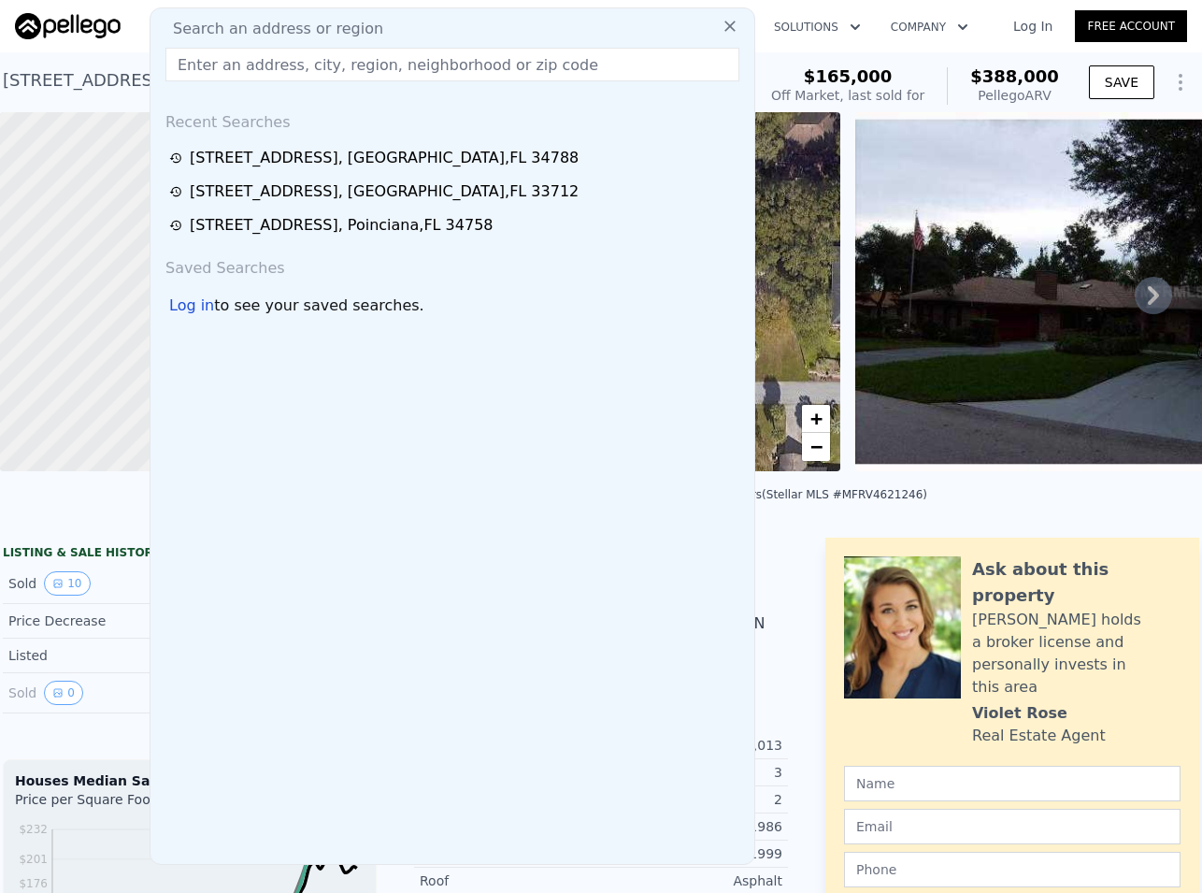
click at [205, 25] on span "Search an address or region" at bounding box center [270, 29] width 225 height 22
click at [214, 57] on input "text" at bounding box center [452, 65] width 574 height 34
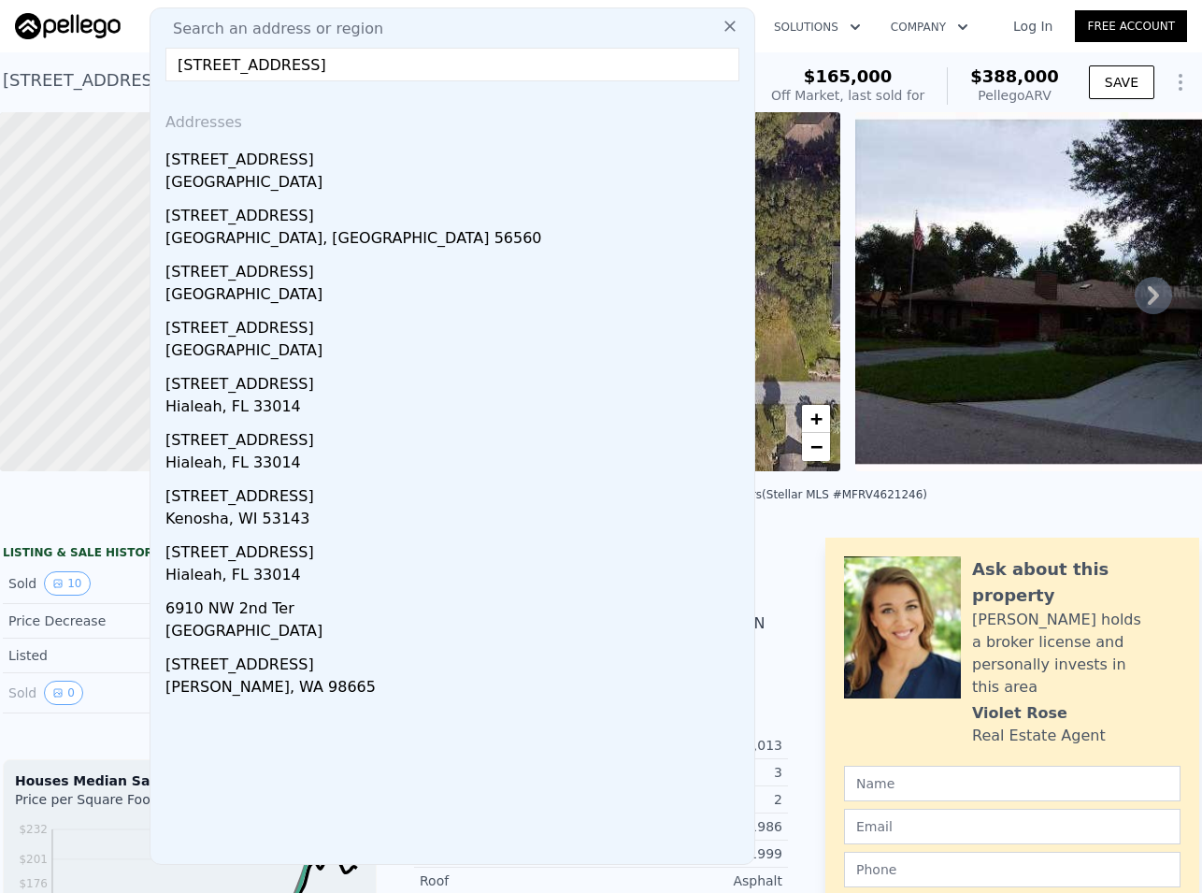
click at [237, 60] on input "6910 SE 2nd st," at bounding box center [452, 65] width 574 height 34
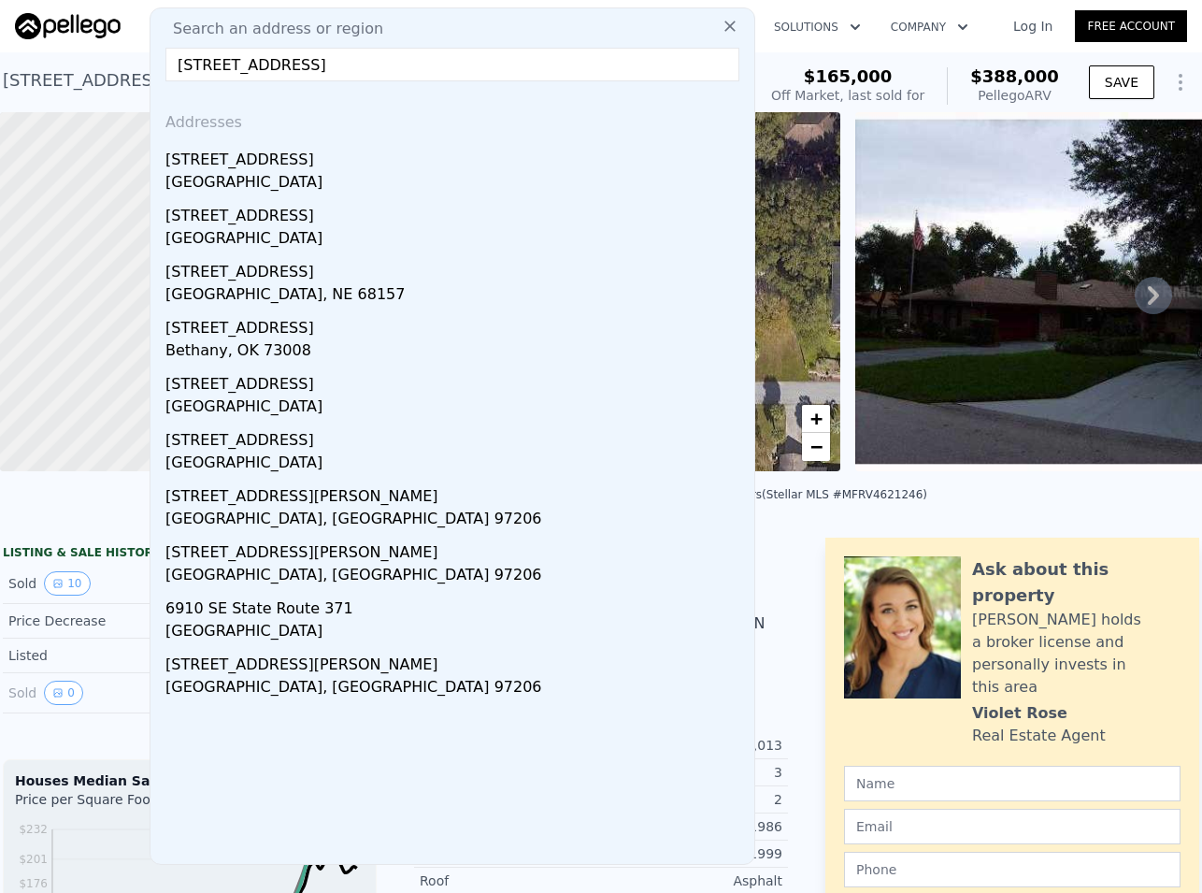
click at [319, 76] on input "6910 SE 52nd st," at bounding box center [452, 65] width 574 height 34
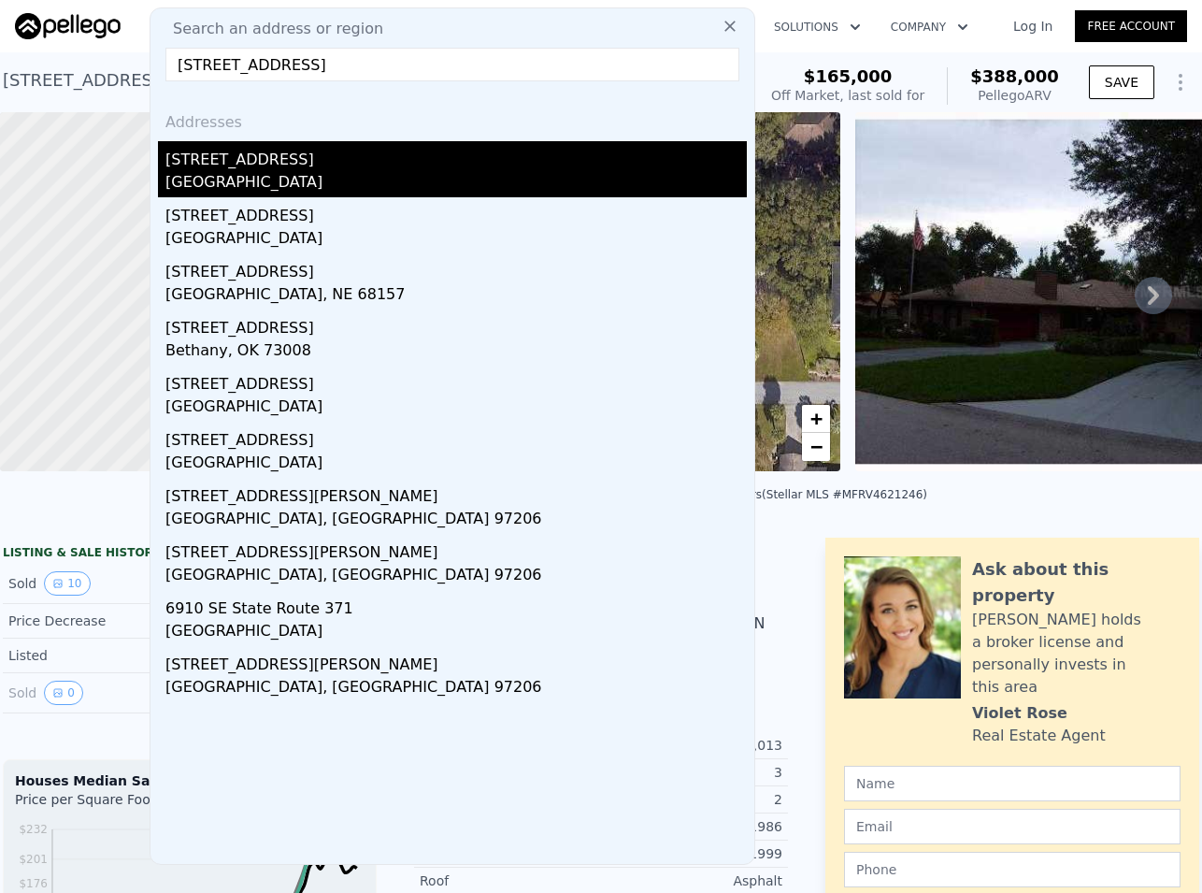
type input "6910 SE 52nd st,"
click at [279, 175] on div "Marion County, FL 34472" at bounding box center [456, 184] width 582 height 26
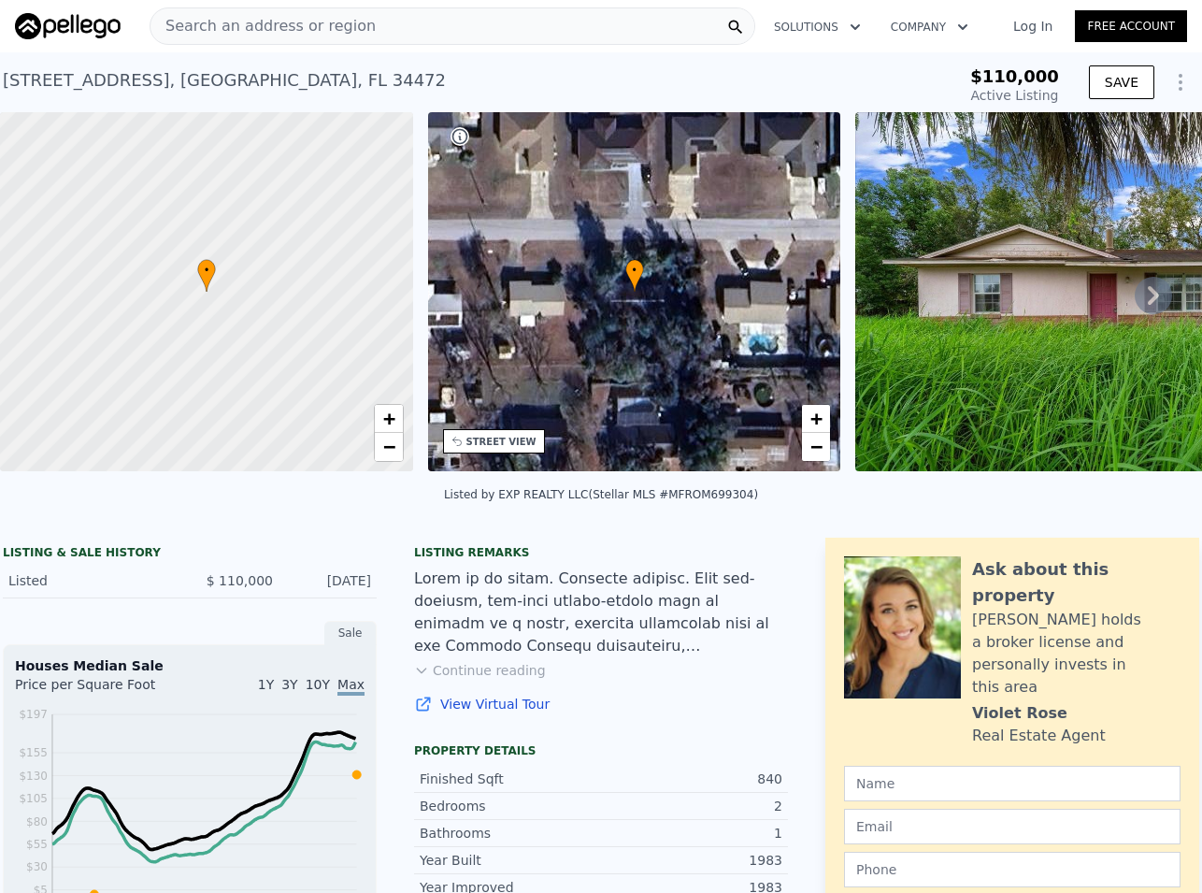
click at [1148, 300] on icon at bounding box center [1153, 295] width 11 height 19
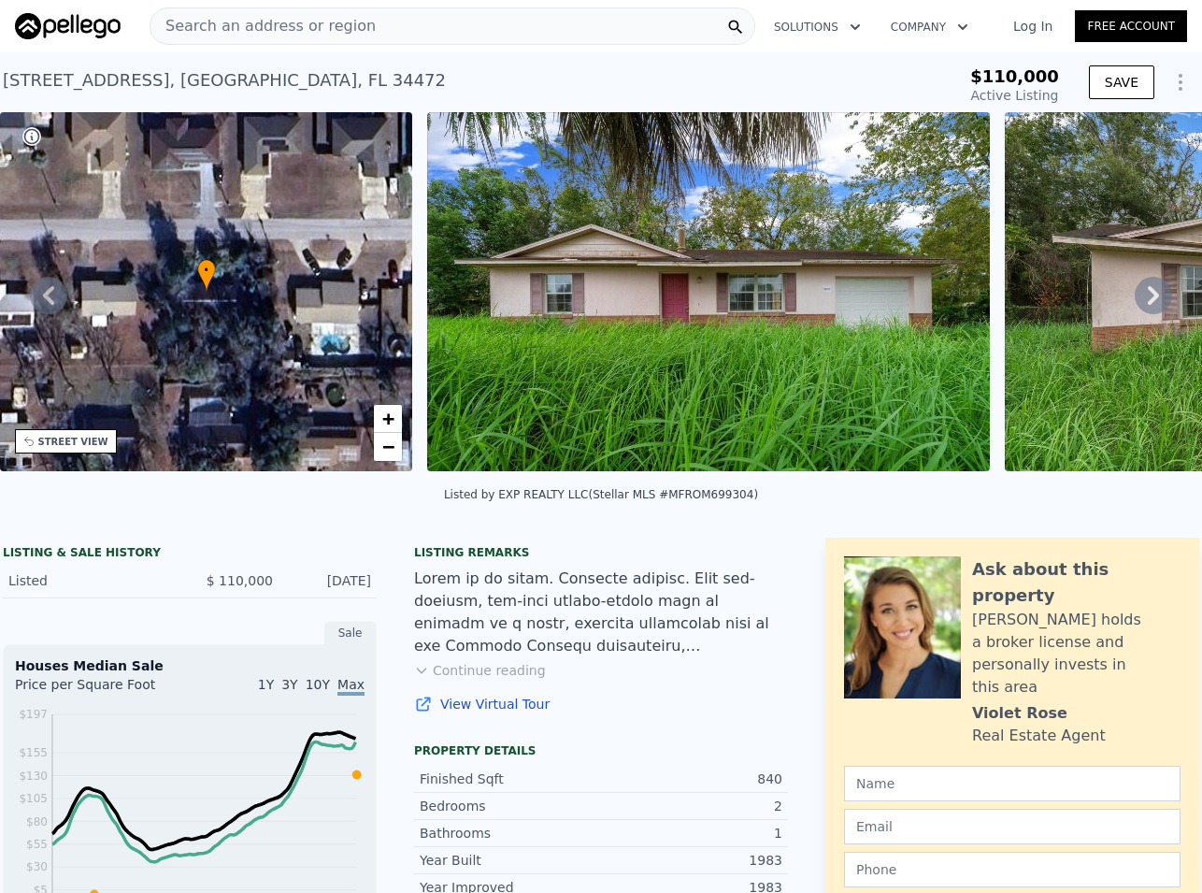
click at [1148, 300] on icon at bounding box center [1153, 295] width 11 height 19
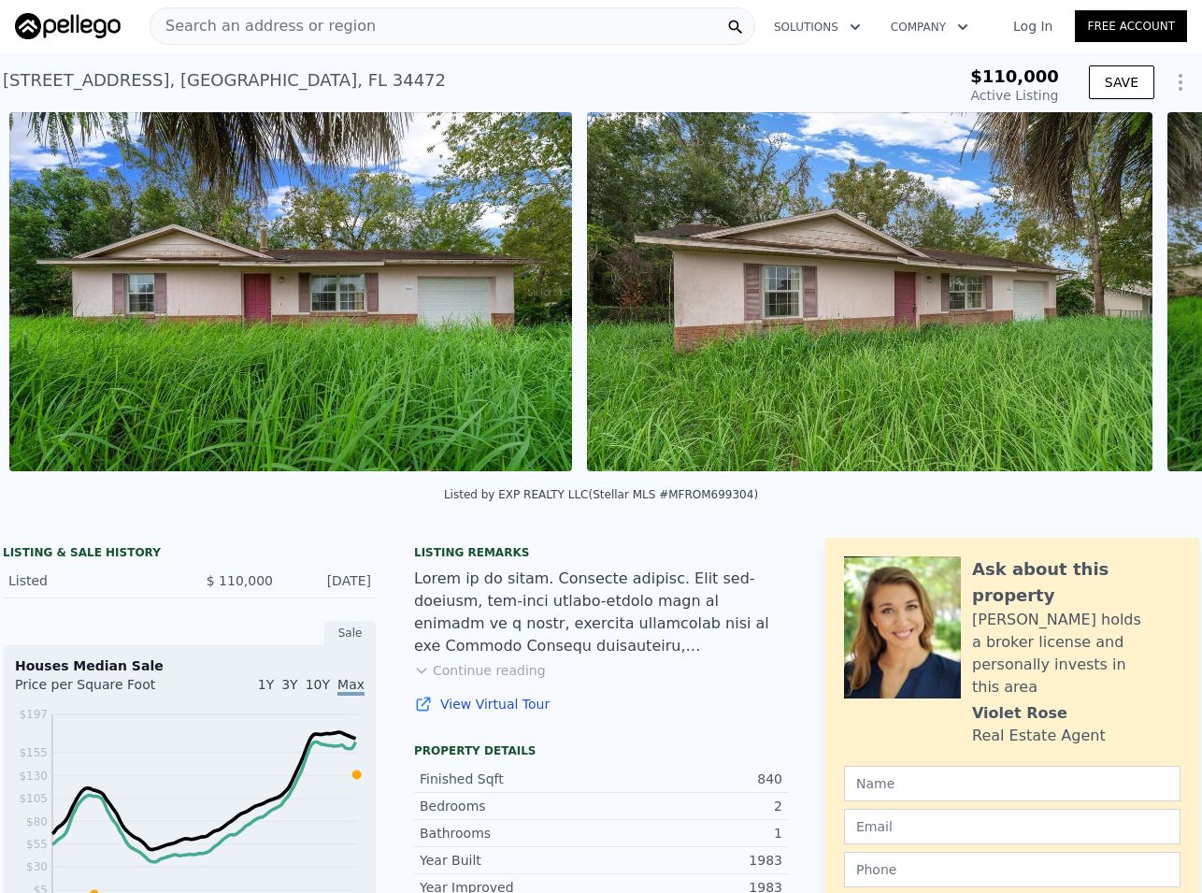
scroll to position [0, 855]
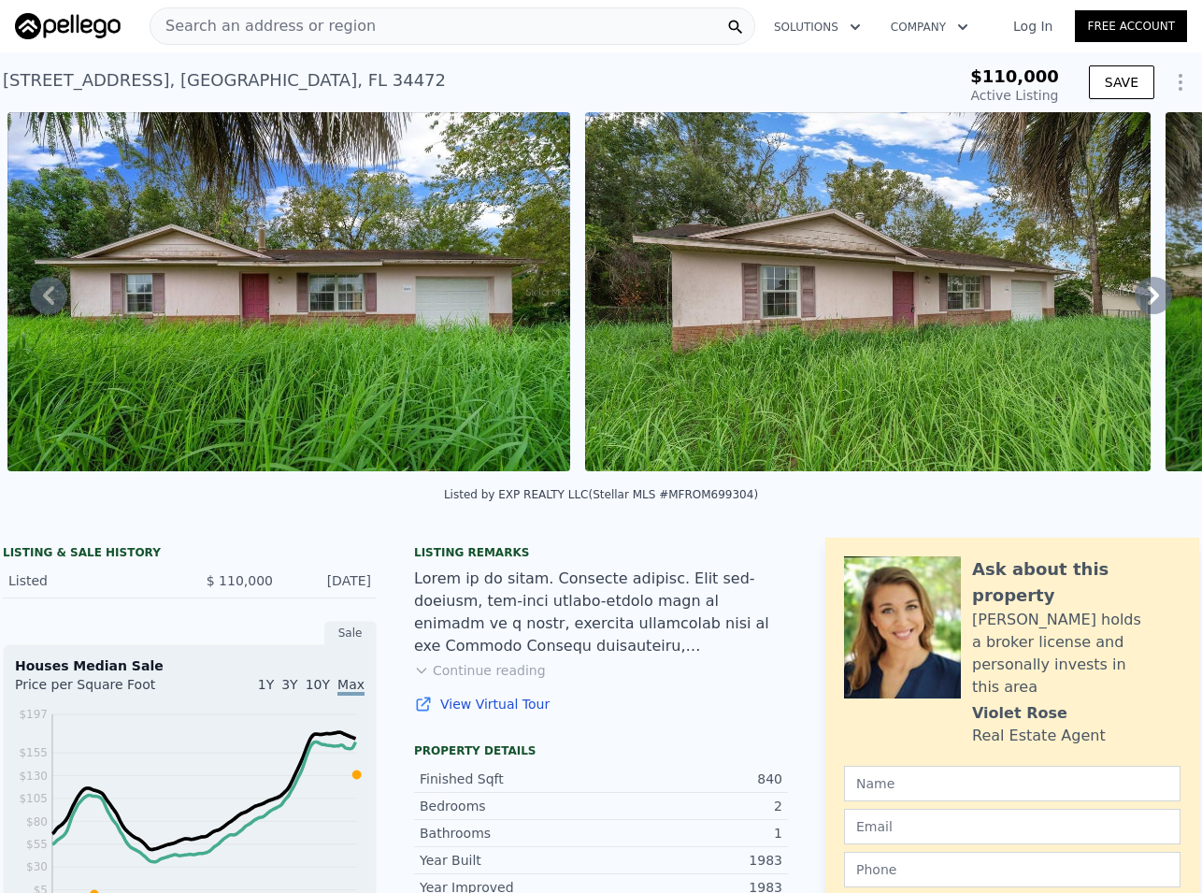
click at [1148, 301] on icon at bounding box center [1153, 295] width 11 height 19
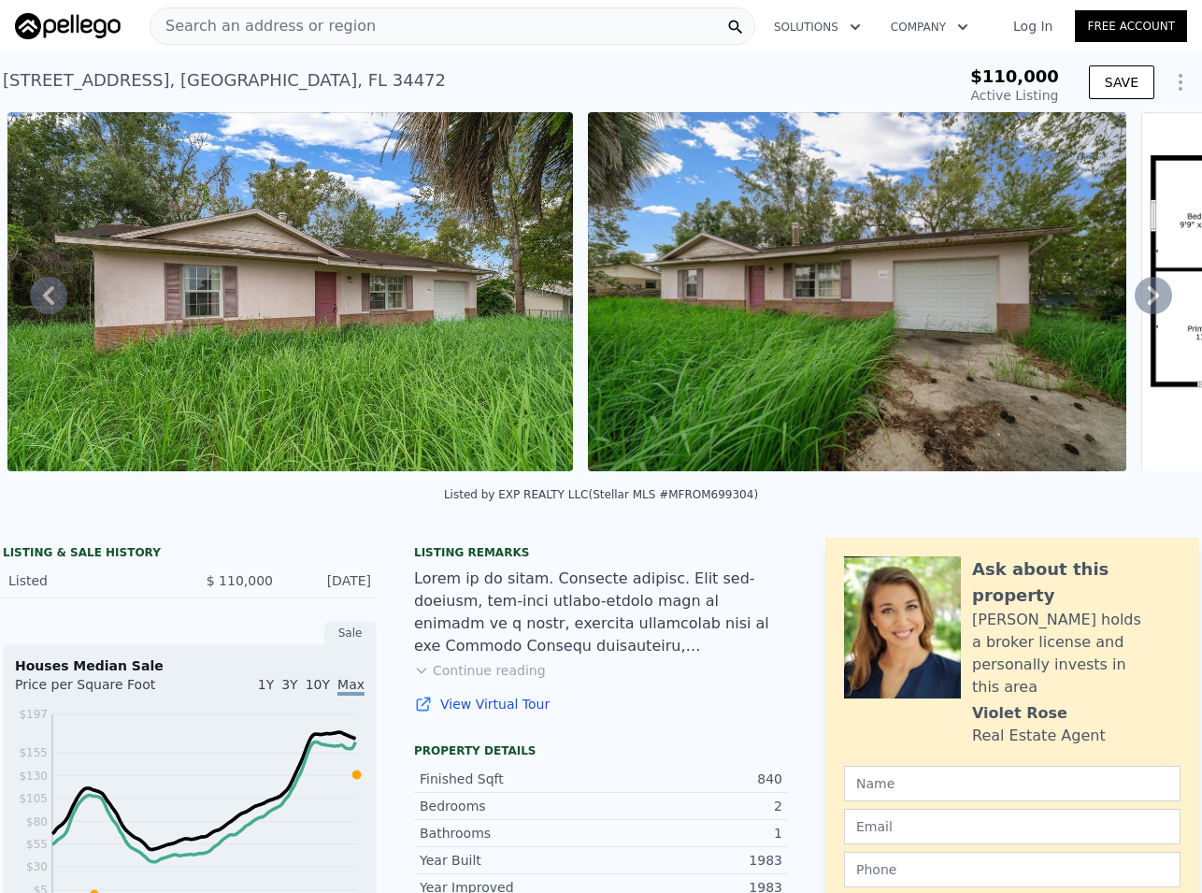
click at [1148, 301] on icon at bounding box center [1153, 295] width 11 height 19
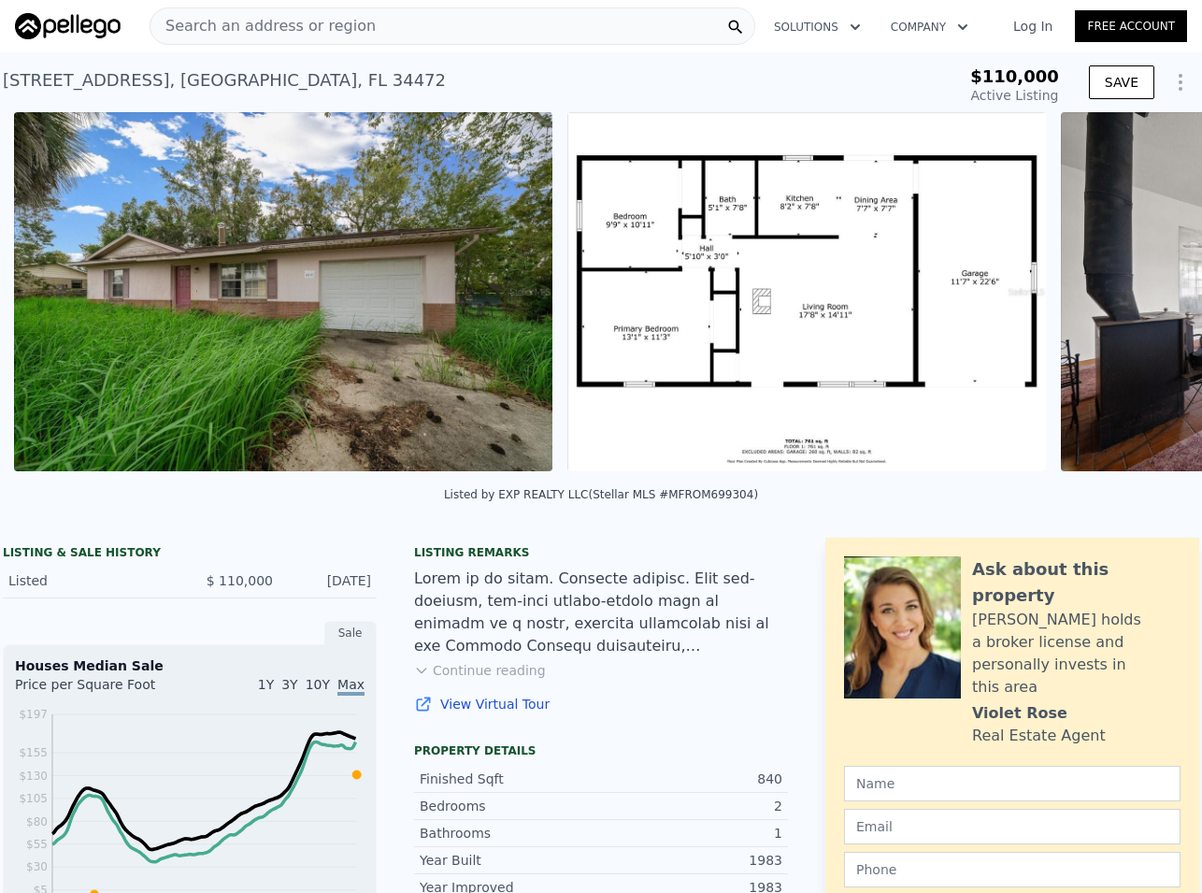
scroll to position [0, 2014]
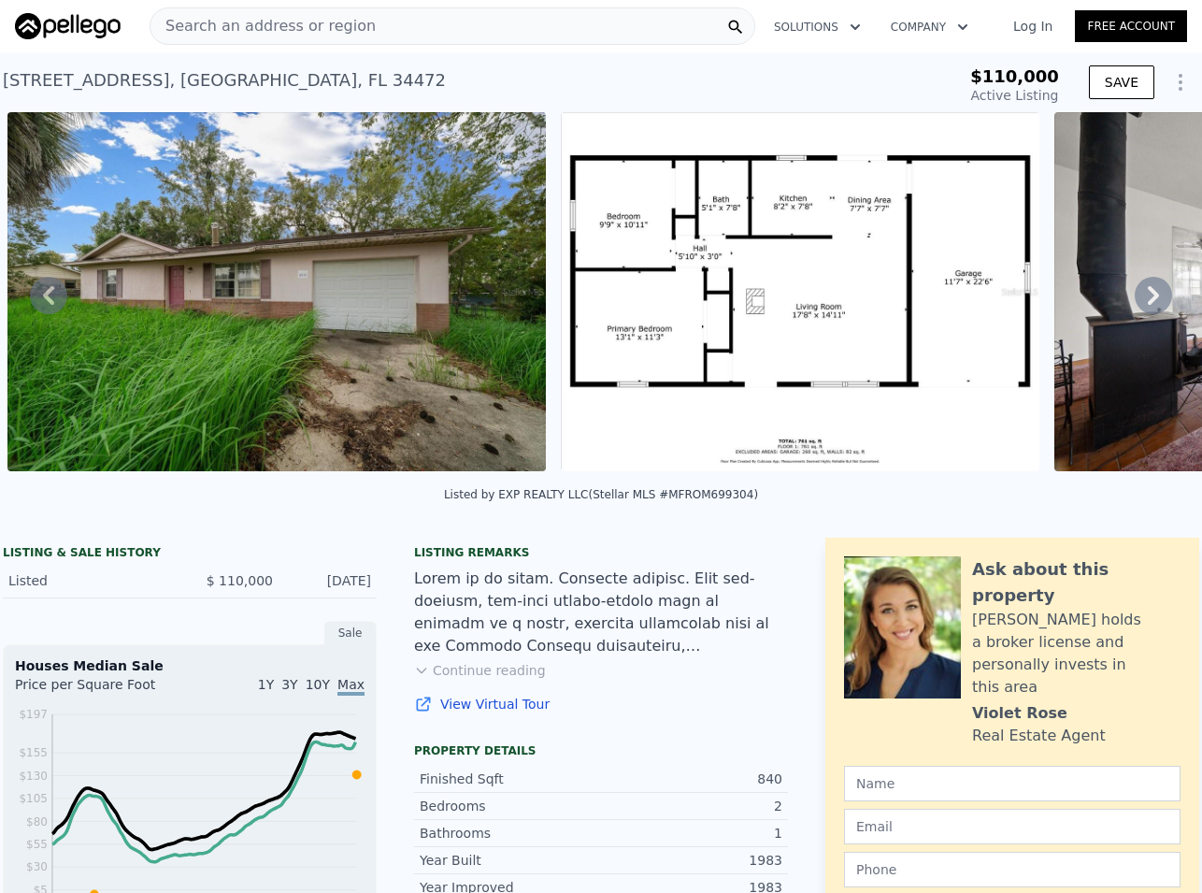
click at [1148, 301] on icon at bounding box center [1153, 295] width 11 height 19
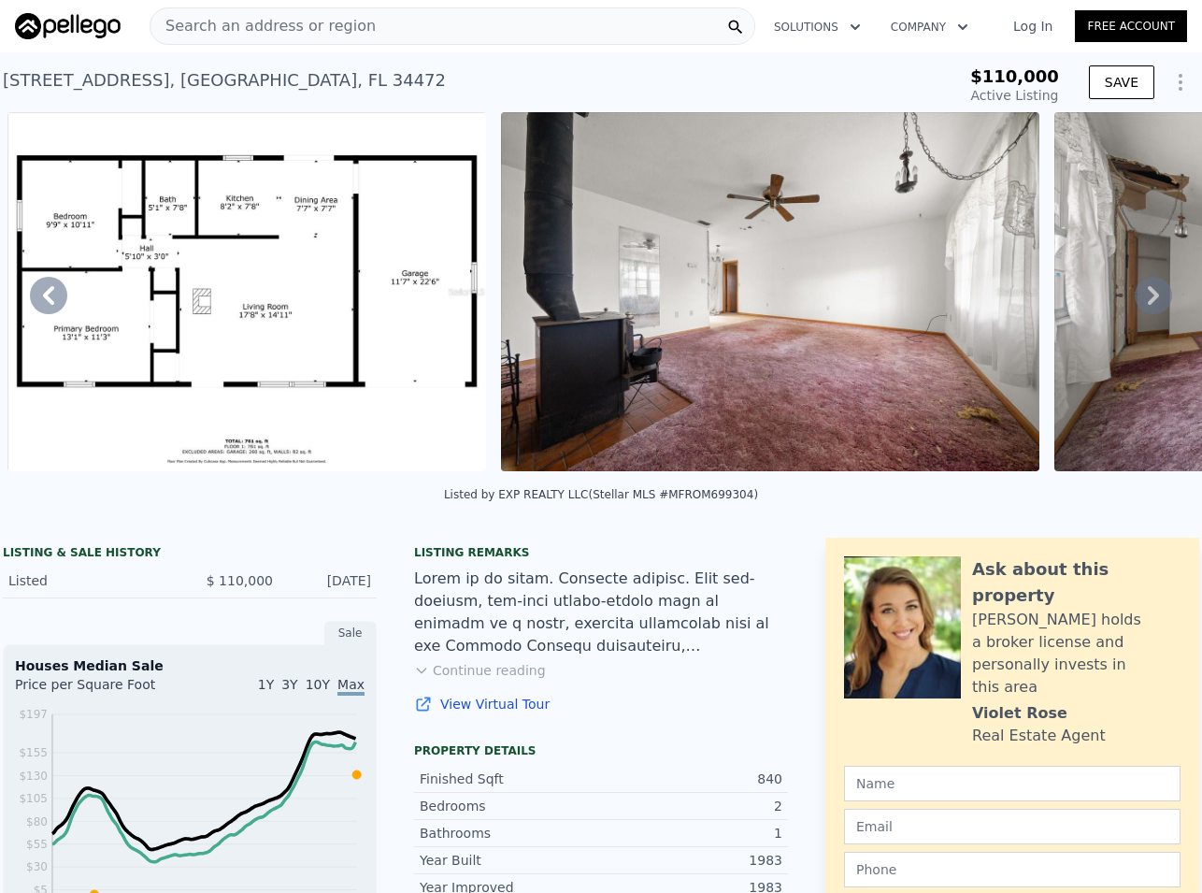
click at [1148, 301] on icon at bounding box center [1153, 295] width 11 height 19
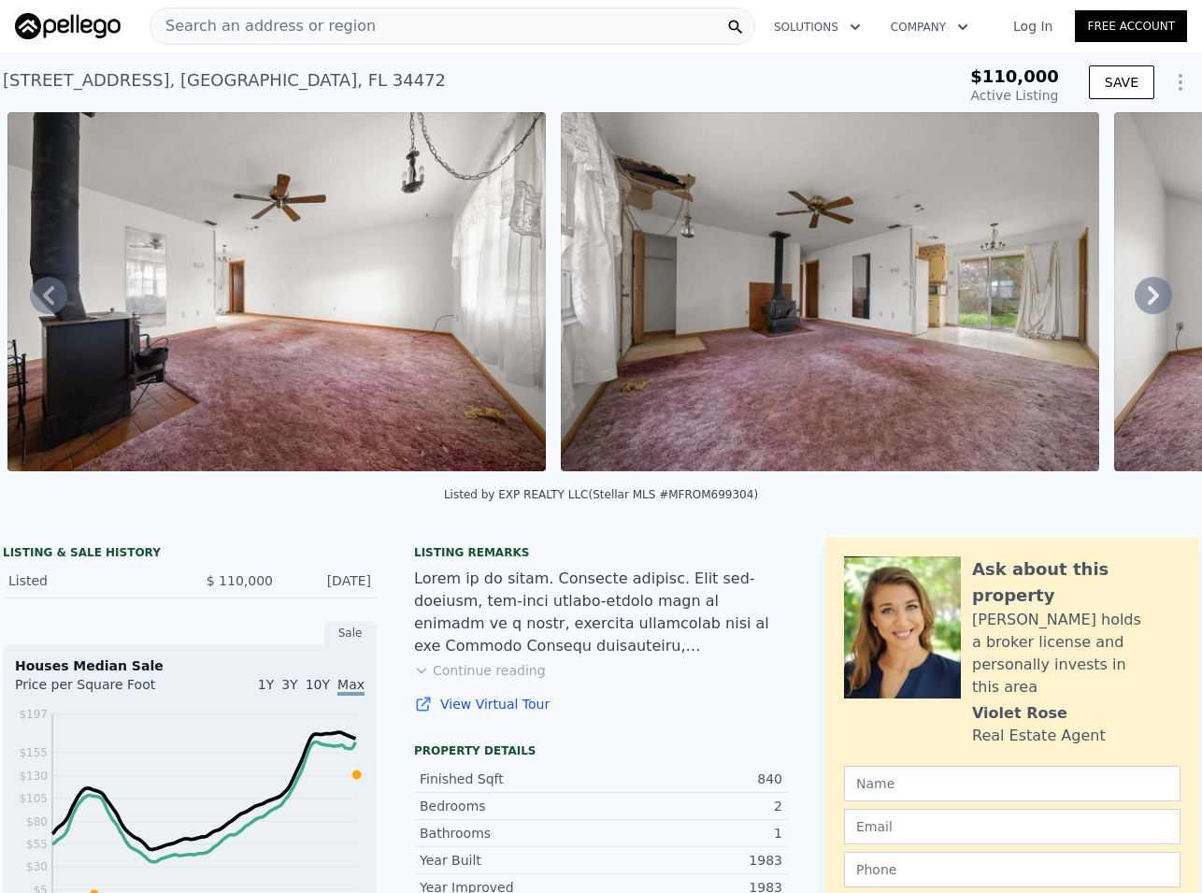
click at [1148, 301] on icon at bounding box center [1153, 295] width 11 height 19
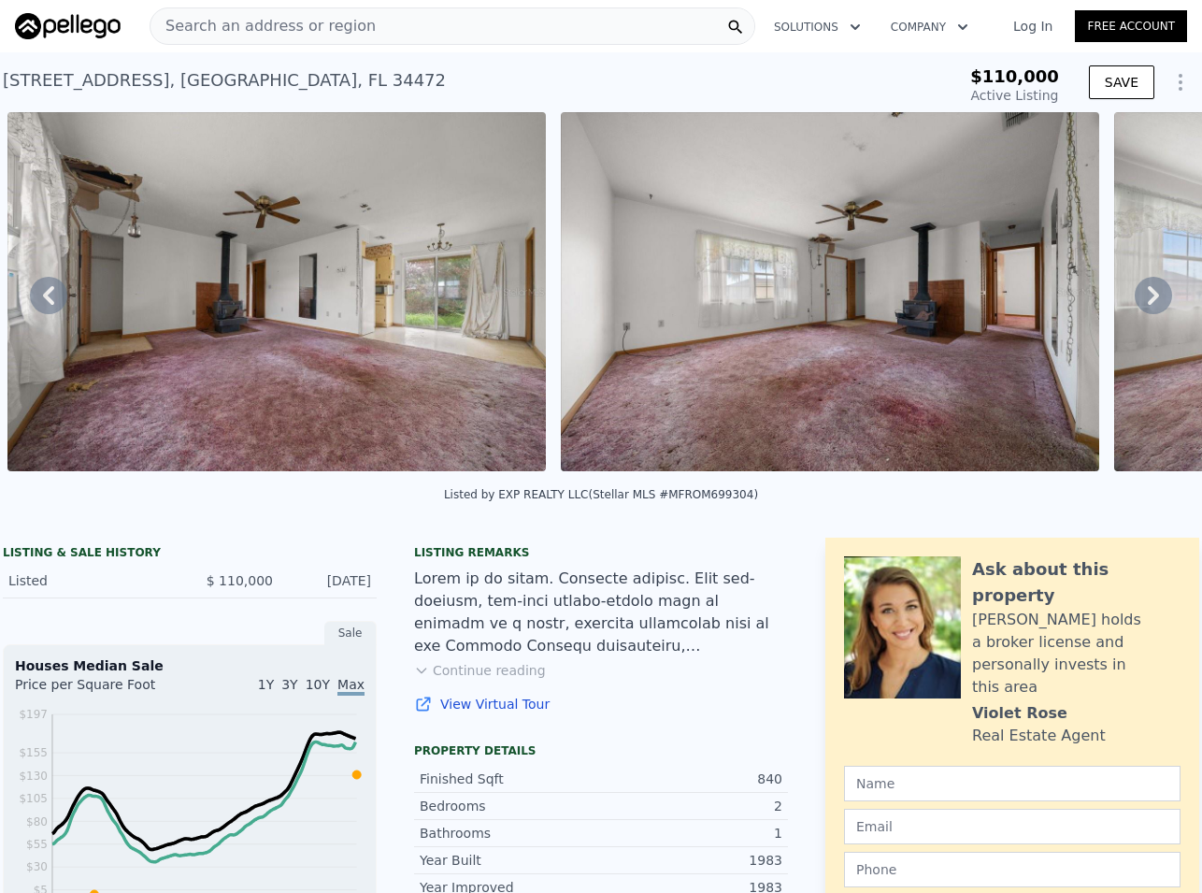
click at [1148, 301] on icon at bounding box center [1153, 295] width 11 height 19
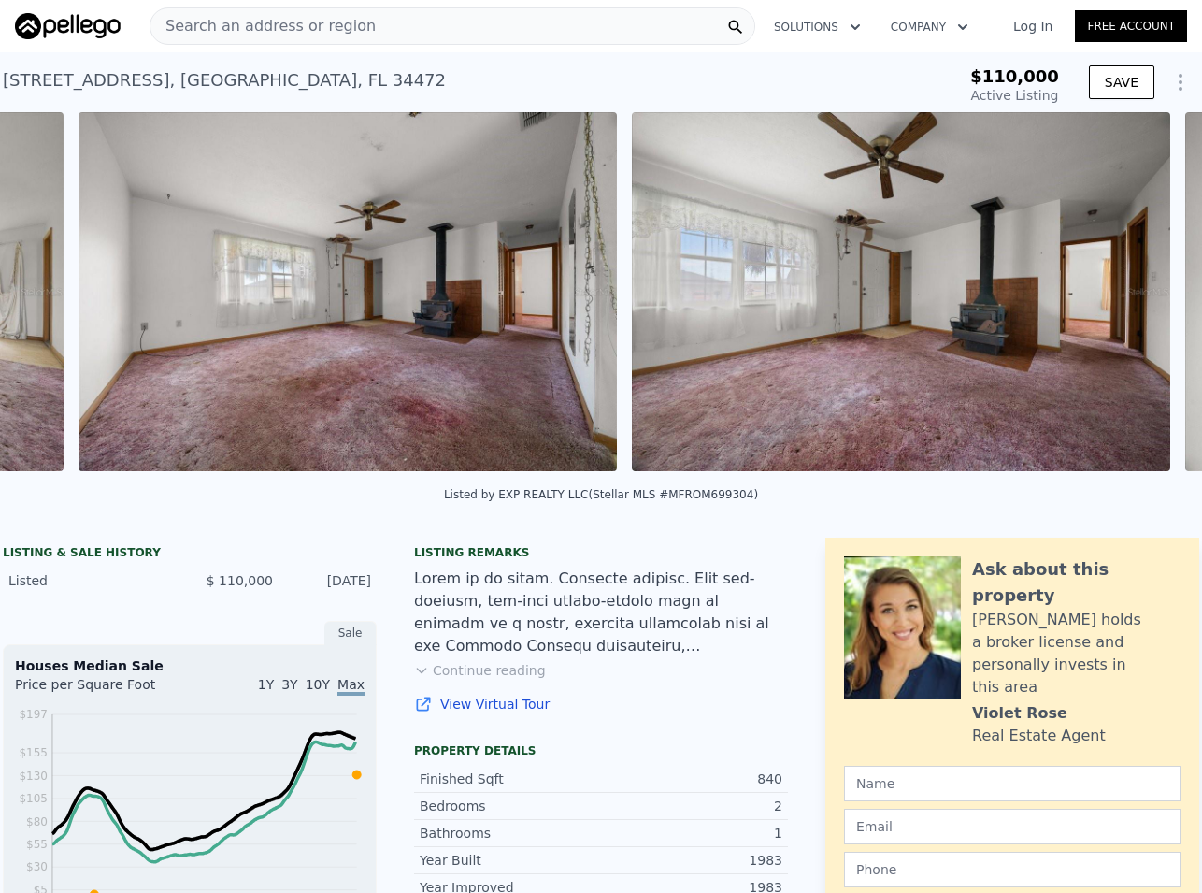
scroll to position [0, 4168]
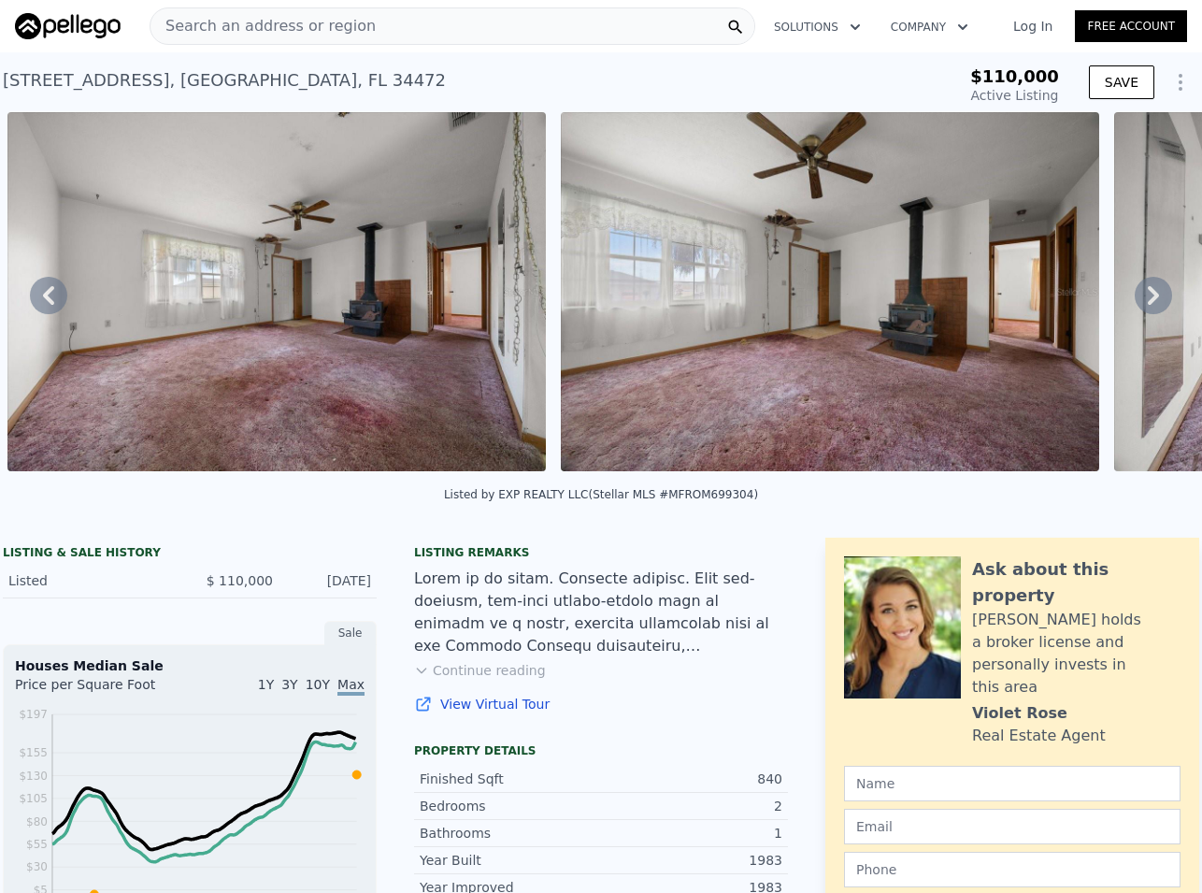
click at [1148, 301] on icon at bounding box center [1153, 295] width 11 height 19
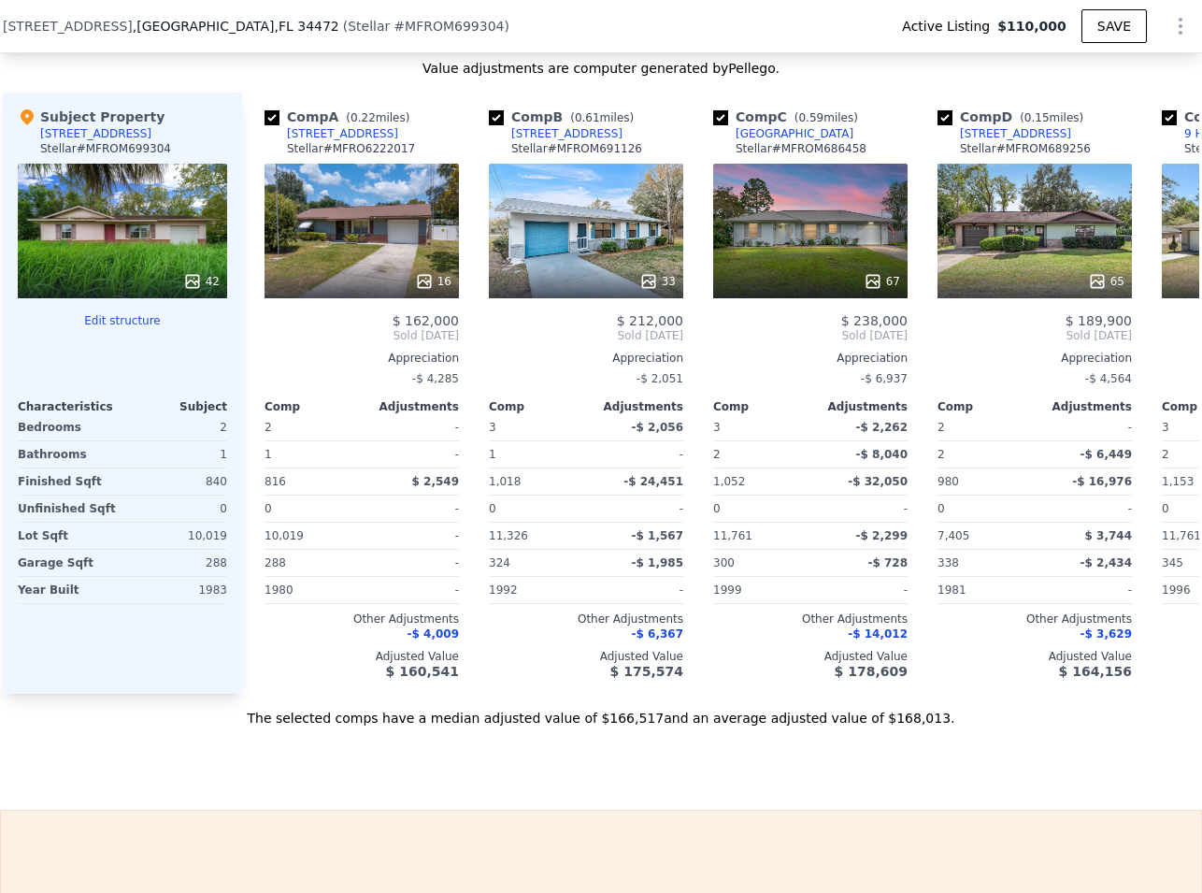
scroll to position [2176, 0]
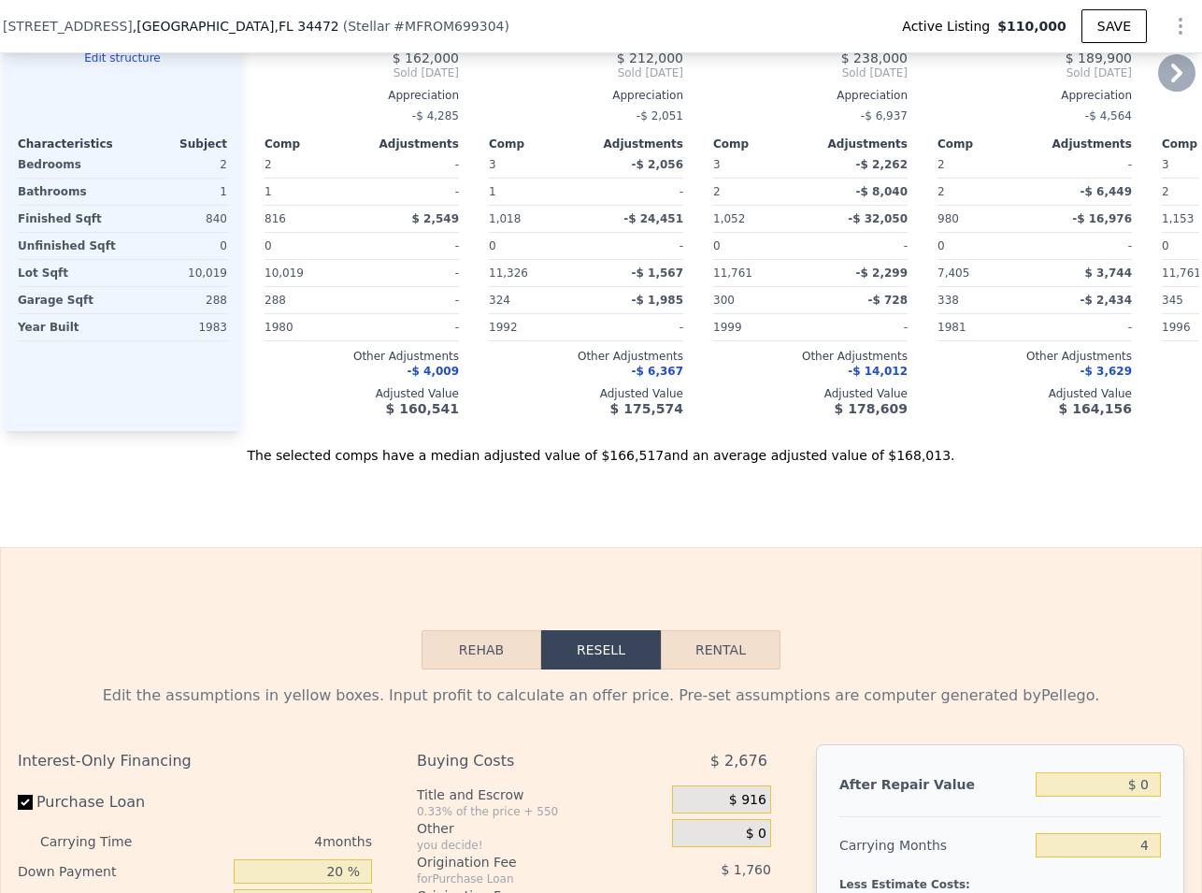
click at [1170, 80] on icon at bounding box center [1176, 72] width 37 height 37
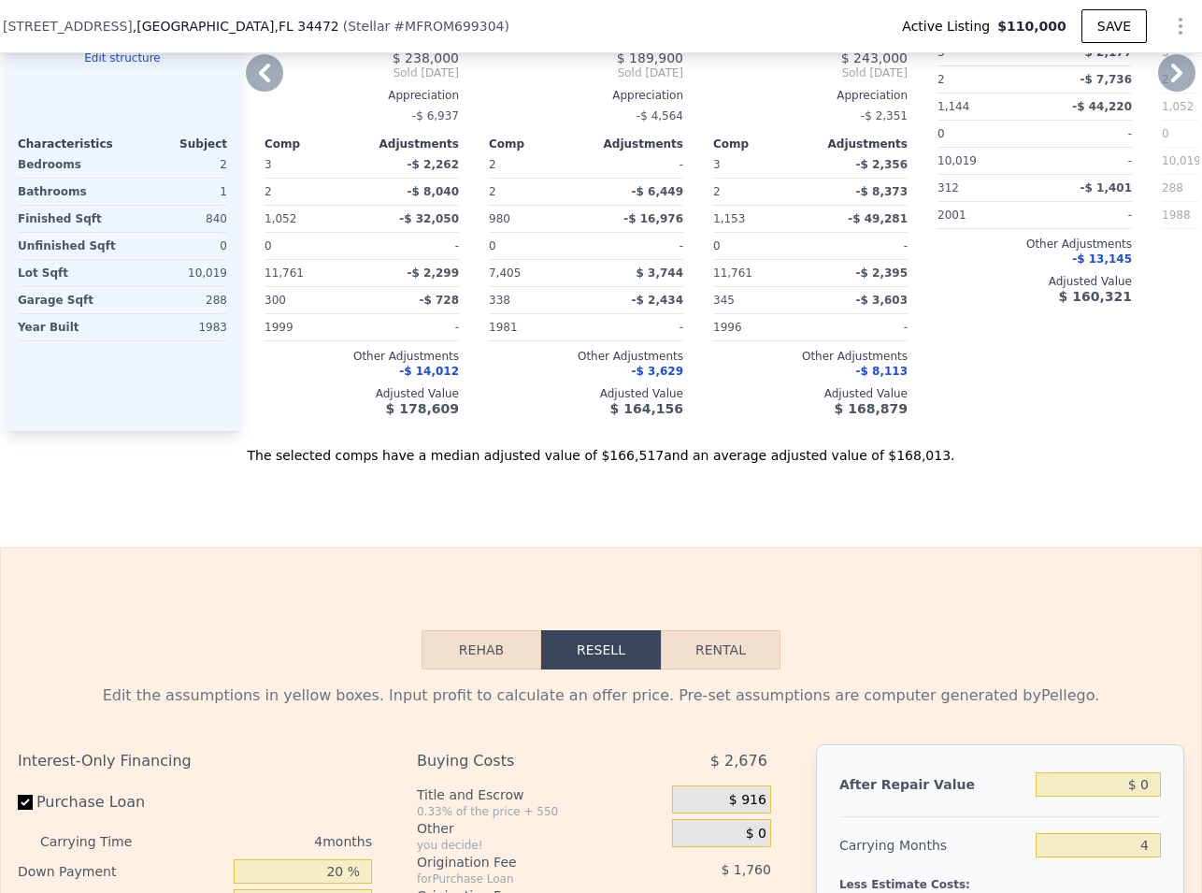
click at [1170, 80] on icon at bounding box center [1176, 72] width 37 height 37
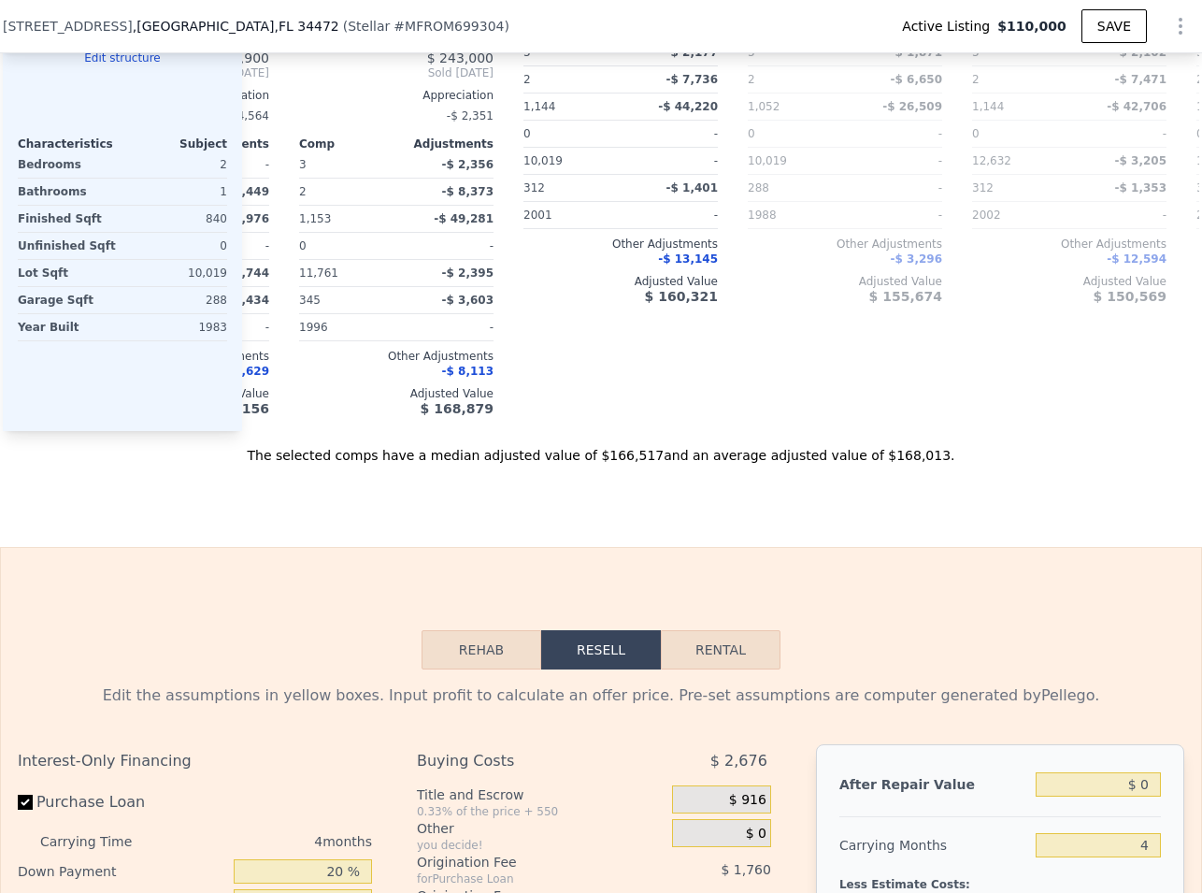
scroll to position [0, 898]
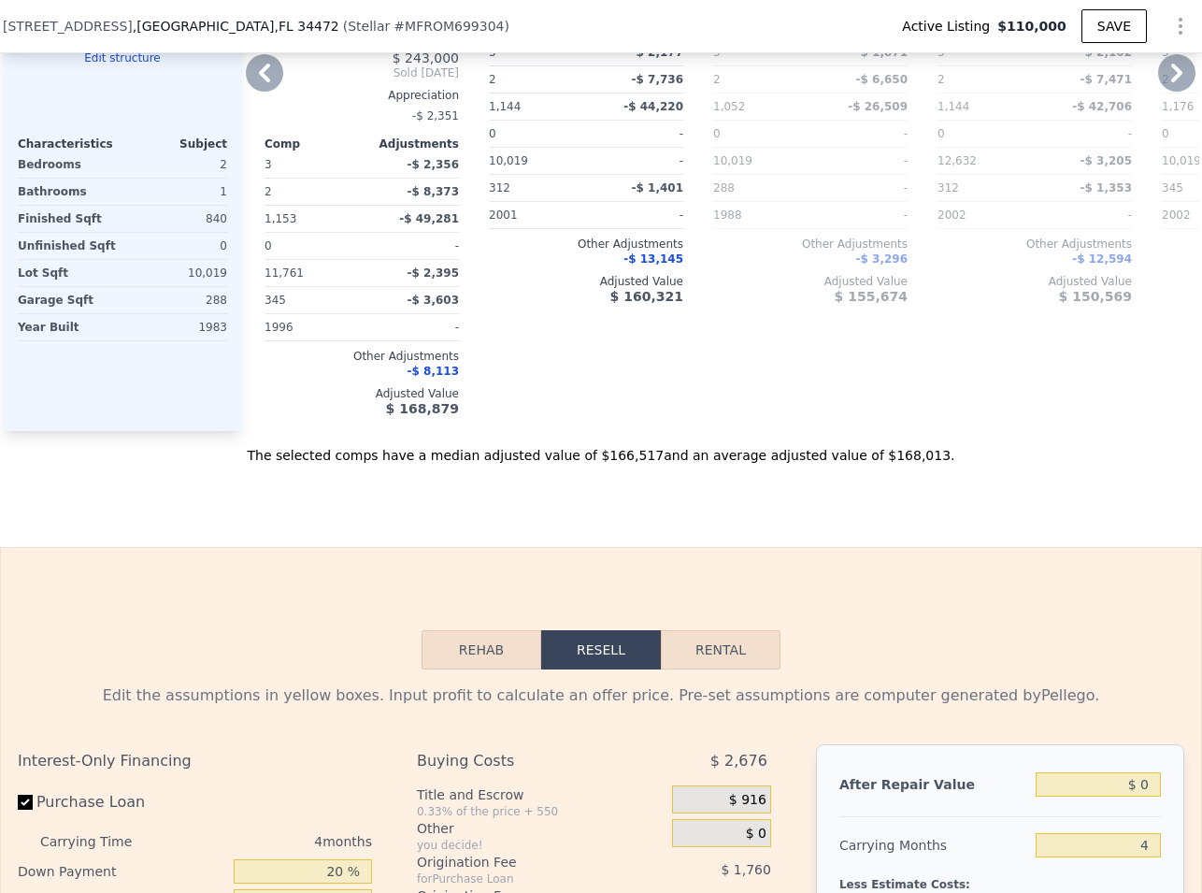
click at [260, 92] on icon at bounding box center [264, 72] width 37 height 37
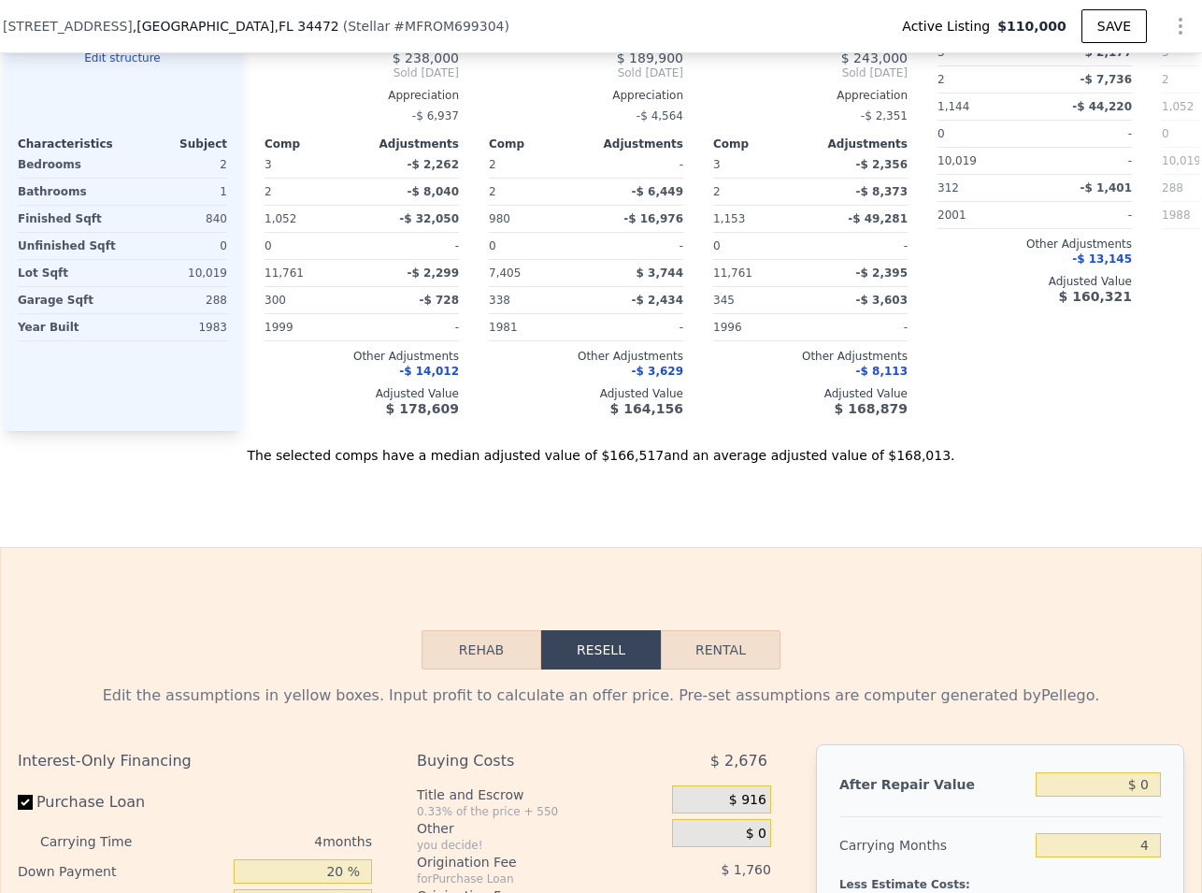
click at [260, 92] on div "Comp C ( 0.59 miles) 7107 Hemlock Loop Stellar # MFROM686458 67 $ 238,000 Sold …" at bounding box center [361, 130] width 209 height 601
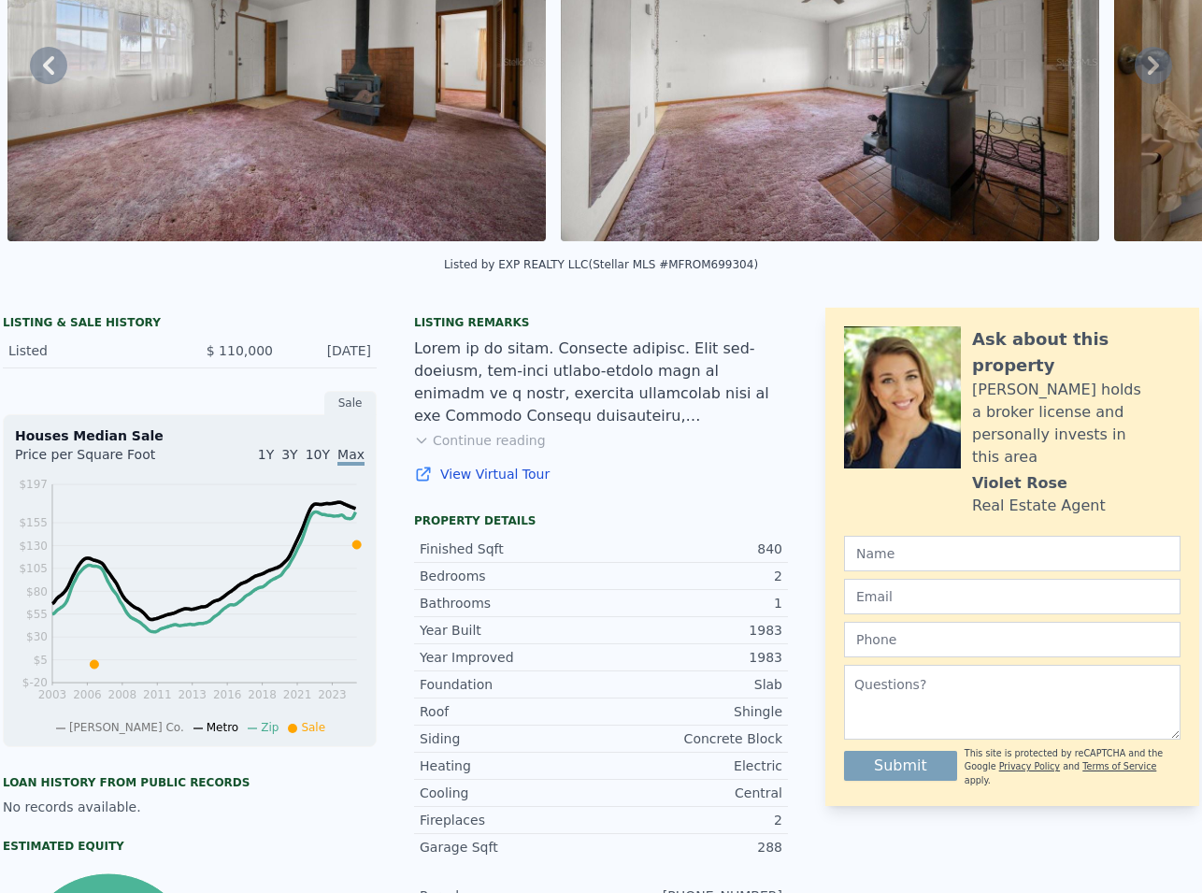
scroll to position [0, 0]
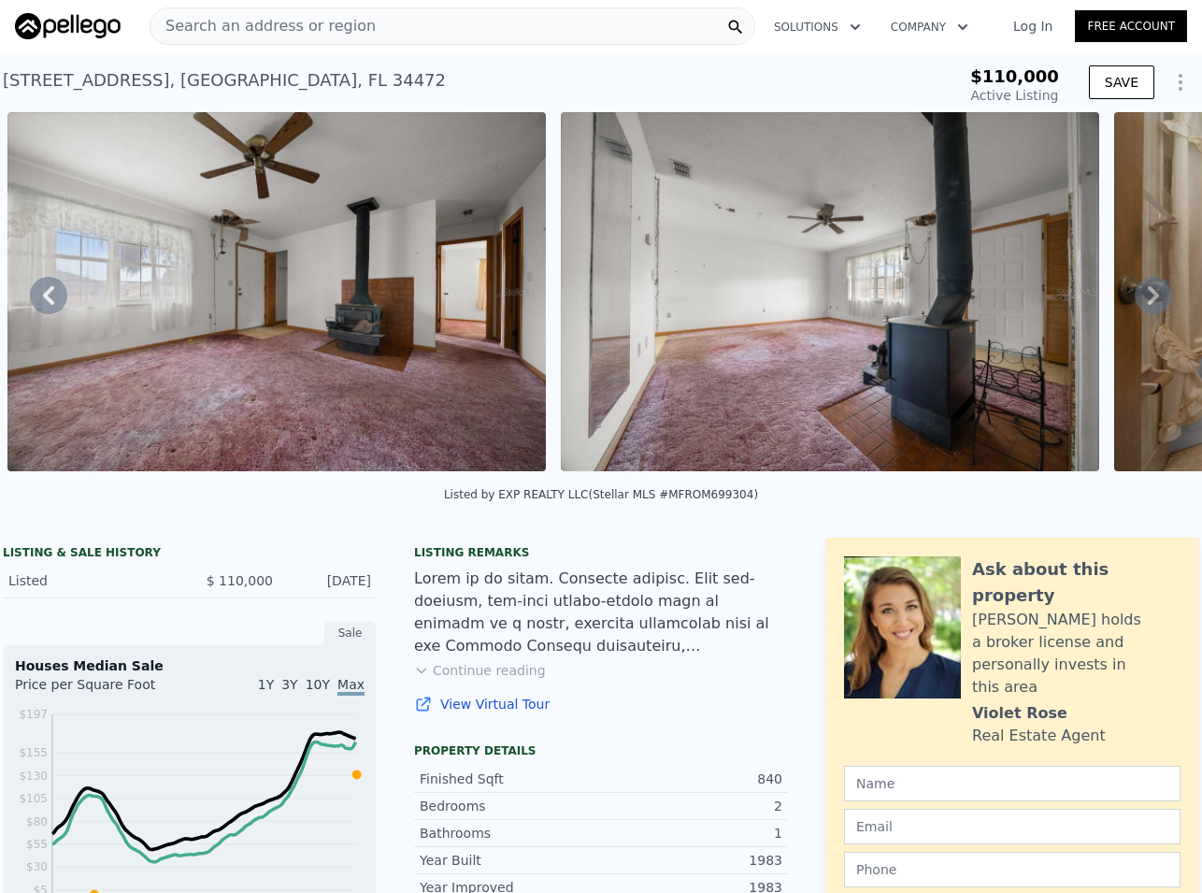
click at [1135, 314] on icon at bounding box center [1153, 295] width 37 height 37
